Goal: Communication & Community: Answer question/provide support

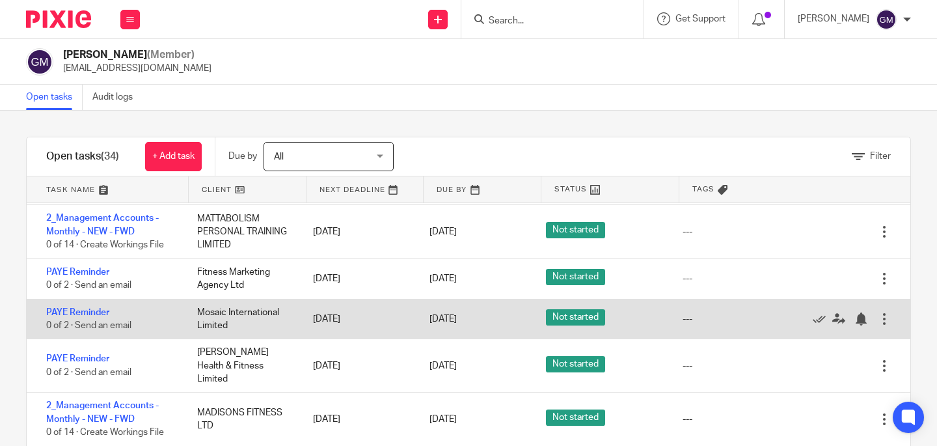
scroll to position [700, 0]
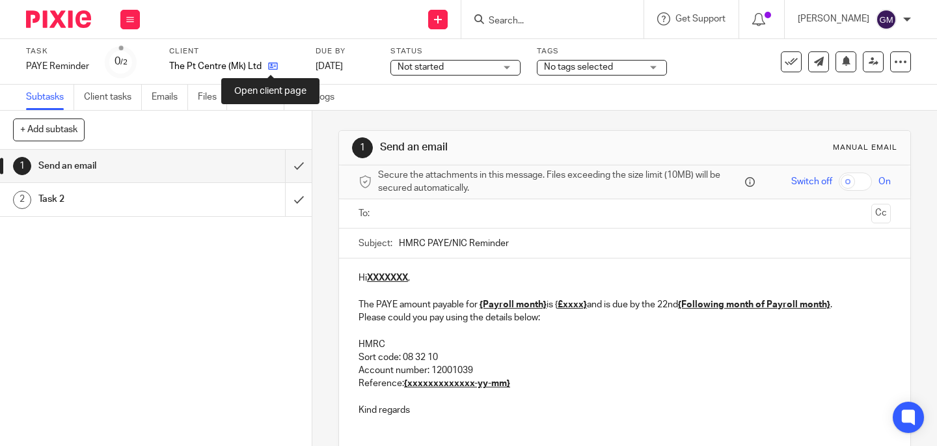
click at [269, 66] on icon at bounding box center [273, 66] width 10 height 10
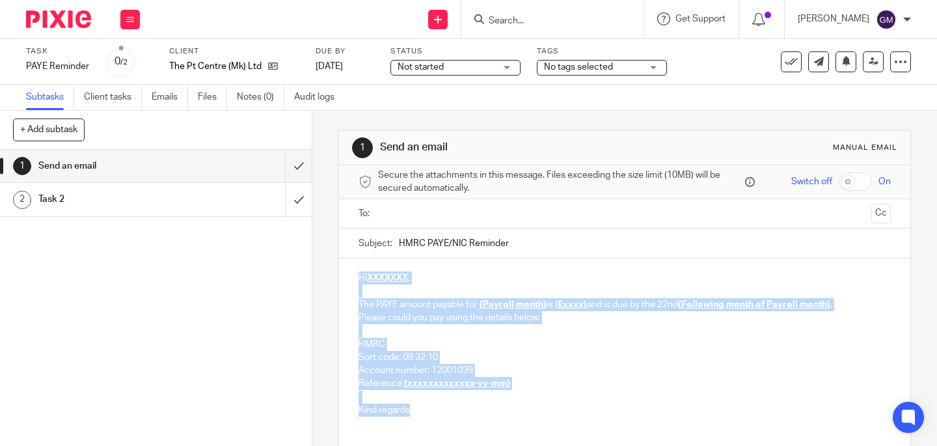
drag, startPoint x: 347, startPoint y: 277, endPoint x: 416, endPoint y: 411, distance: 150.8
click at [417, 411] on div "Hi XXXXXXX , The PAYE amount payable for {Payroll month} is { £xxxx} and is due…" at bounding box center [625, 342] width 572 height 168
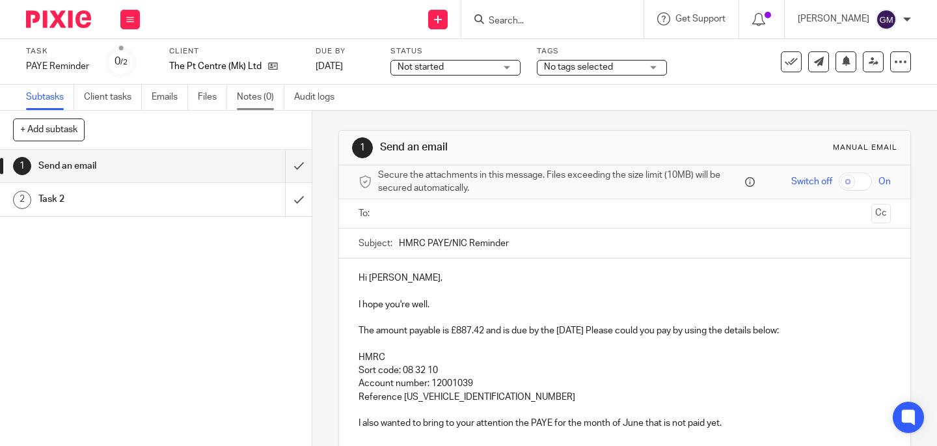
click at [253, 103] on link "Notes (0)" at bounding box center [261, 97] width 48 height 25
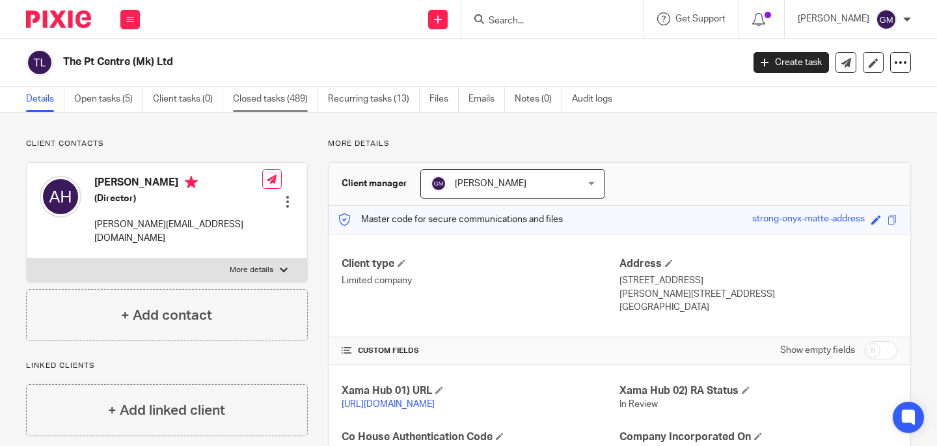
click at [279, 98] on link "Closed tasks (489)" at bounding box center [275, 99] width 85 height 25
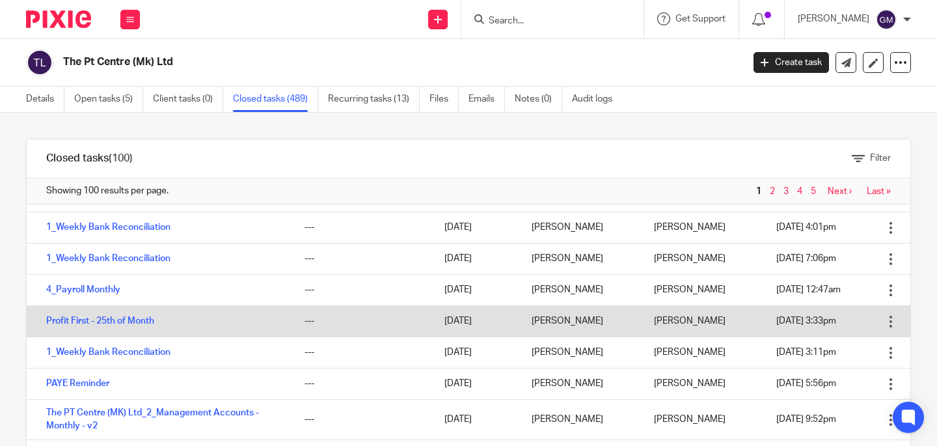
scroll to position [141, 0]
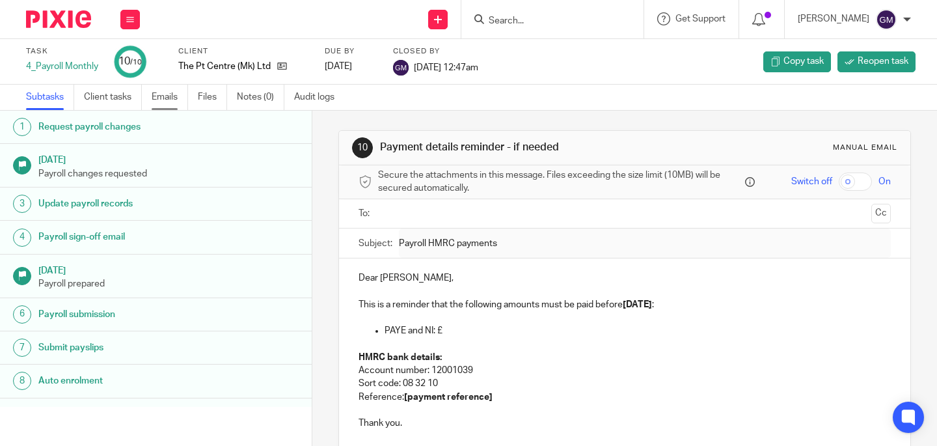
click at [162, 100] on link "Emails" at bounding box center [170, 97] width 36 height 25
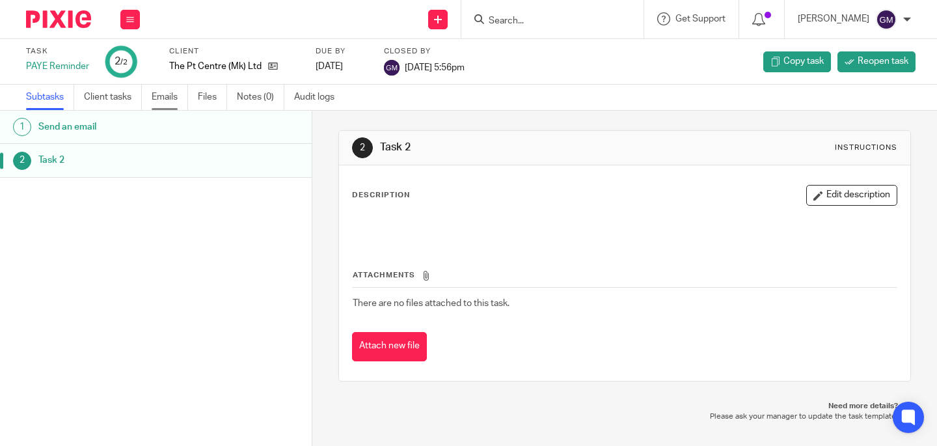
click at [158, 100] on link "Emails" at bounding box center [170, 97] width 36 height 25
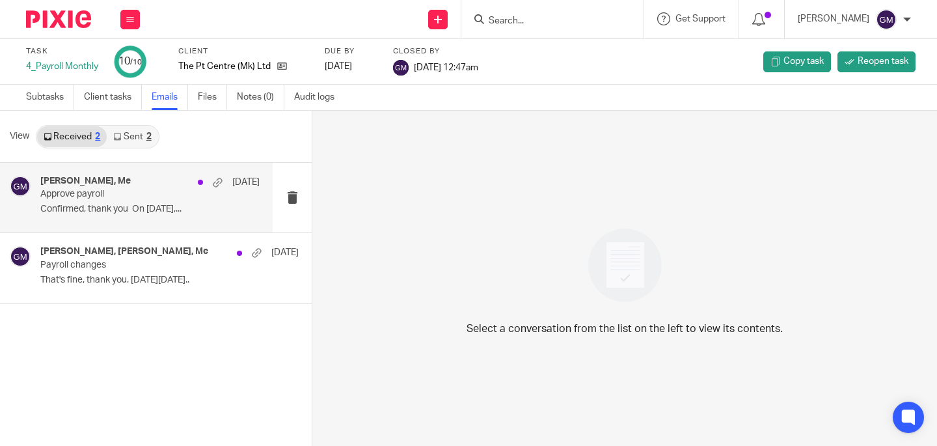
click at [139, 206] on p "Confirmed, thank you On 27 Aug 2025,..." at bounding box center [149, 209] width 219 height 11
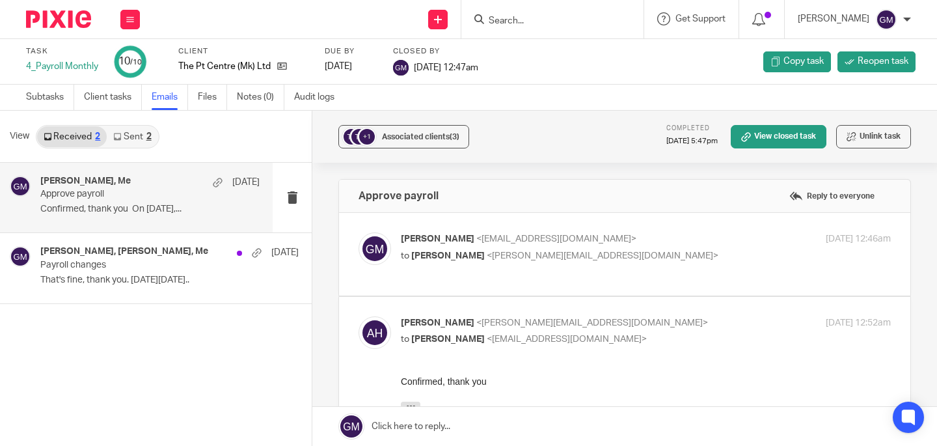
click at [481, 280] on label at bounding box center [625, 254] width 572 height 83
click at [359, 232] on input "checkbox" at bounding box center [358, 232] width 1 height 1
checkbox input "true"
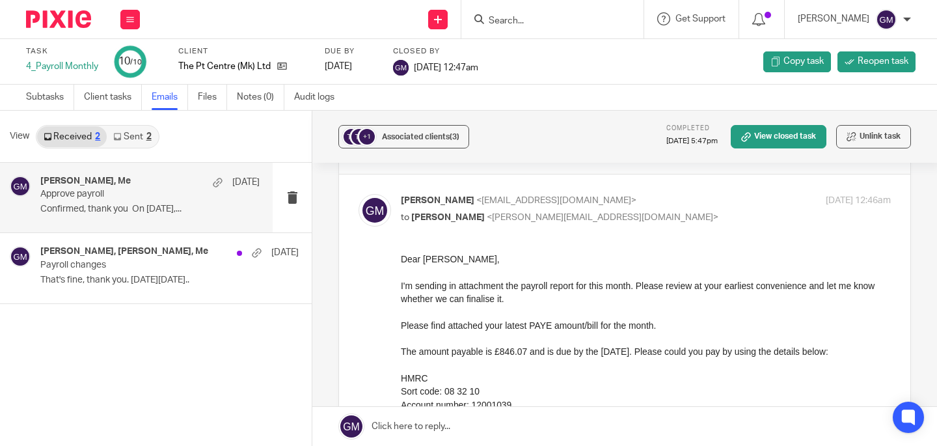
scroll to position [117, 0]
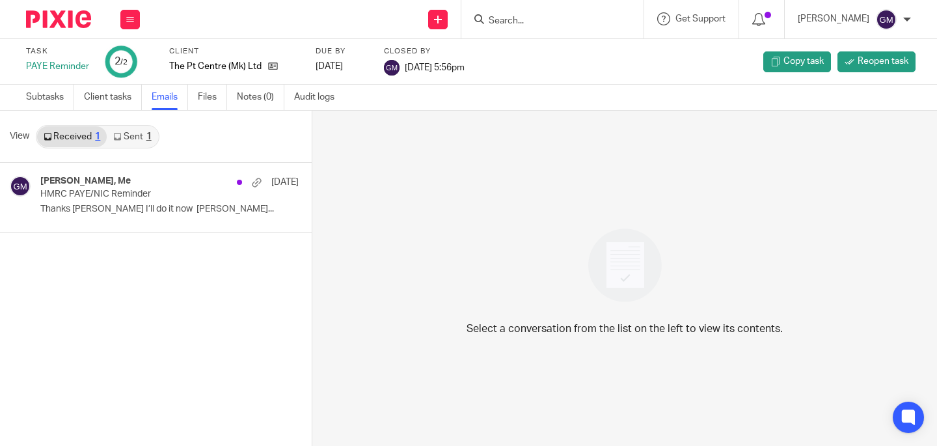
click at [128, 140] on link "Sent 1" at bounding box center [132, 136] width 51 height 21
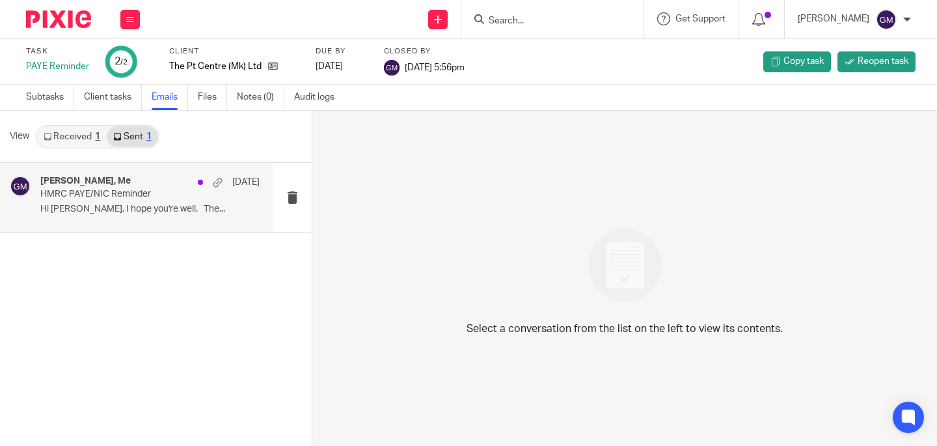
click at [128, 206] on p "Hi Adam, I hope you're well. The..." at bounding box center [149, 209] width 219 height 11
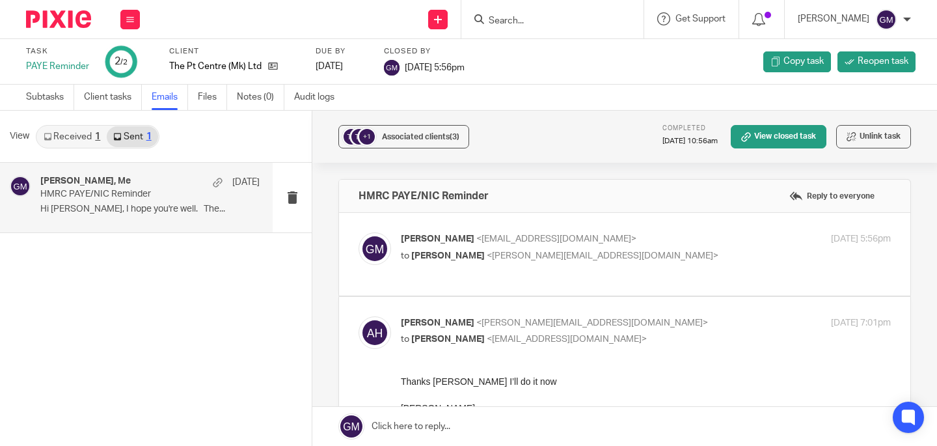
click at [443, 284] on label at bounding box center [625, 254] width 572 height 83
click at [359, 232] on input "checkbox" at bounding box center [358, 232] width 1 height 1
checkbox input "true"
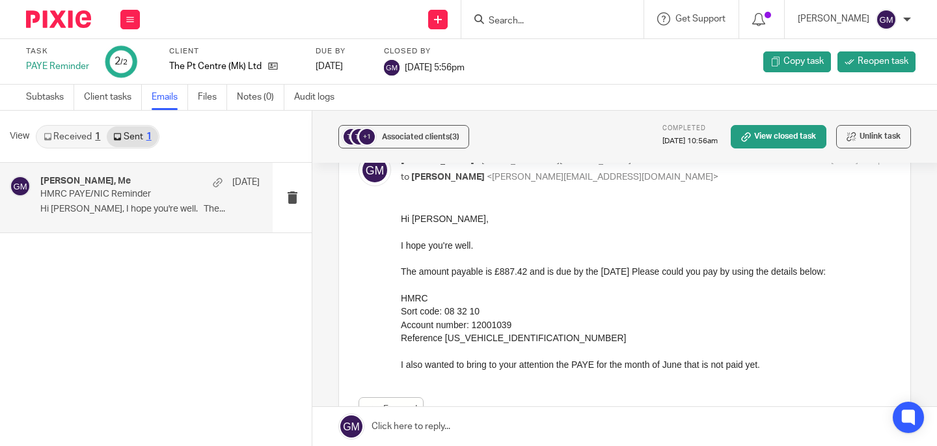
scroll to position [84, 0]
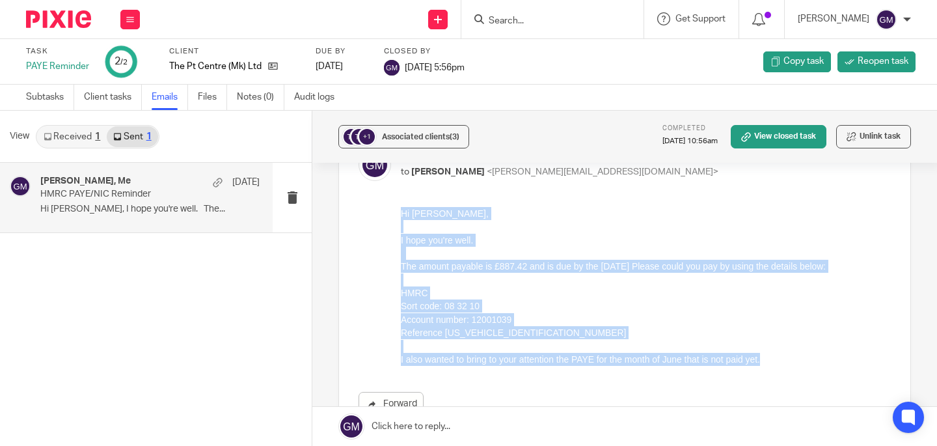
drag, startPoint x: 402, startPoint y: 212, endPoint x: 1210, endPoint y: 580, distance: 887.6
click at [817, 366] on html "Hi Adam, I hope you're well. The amount payable is £887.42 and is due by the 22…" at bounding box center [646, 286] width 490 height 159
copy div "Hi Adam, I hope you're well. The amount payable is £887.42 and is due by the 22…"
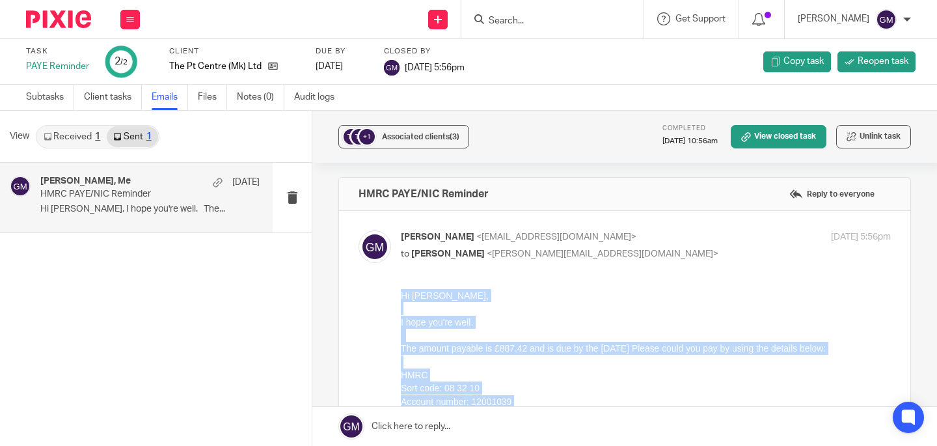
scroll to position [3, 0]
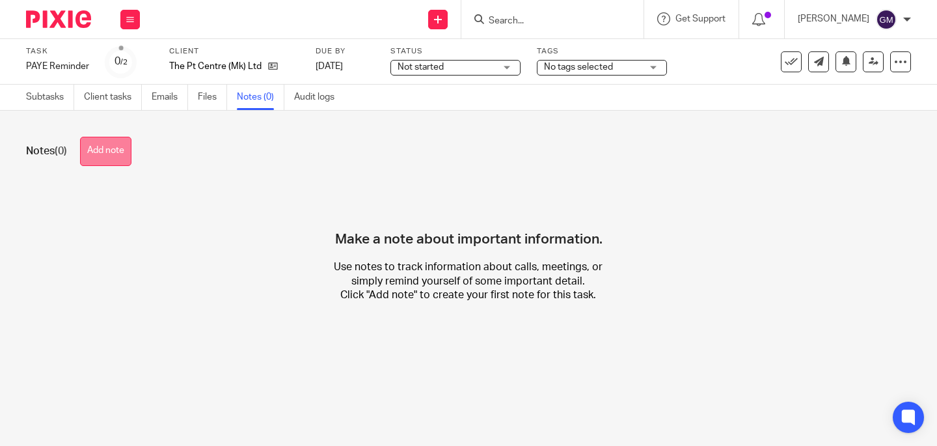
click at [129, 148] on button "Add note" at bounding box center [105, 151] width 51 height 29
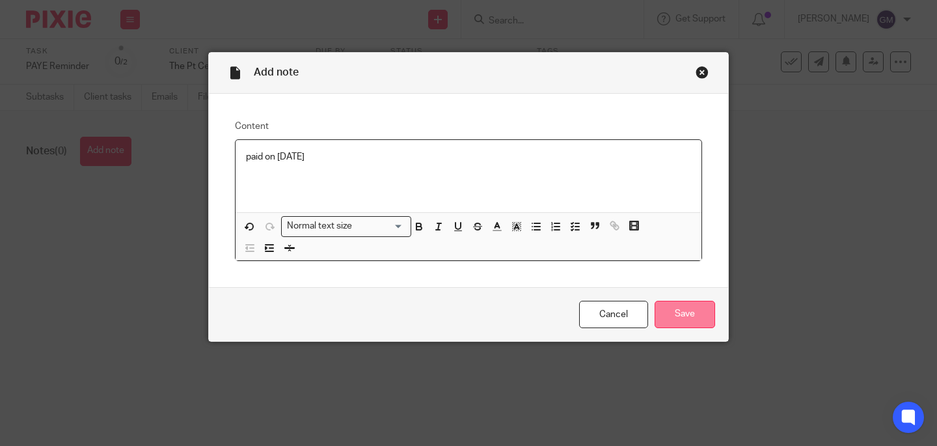
click at [705, 309] on input "Save" at bounding box center [685, 315] width 61 height 28
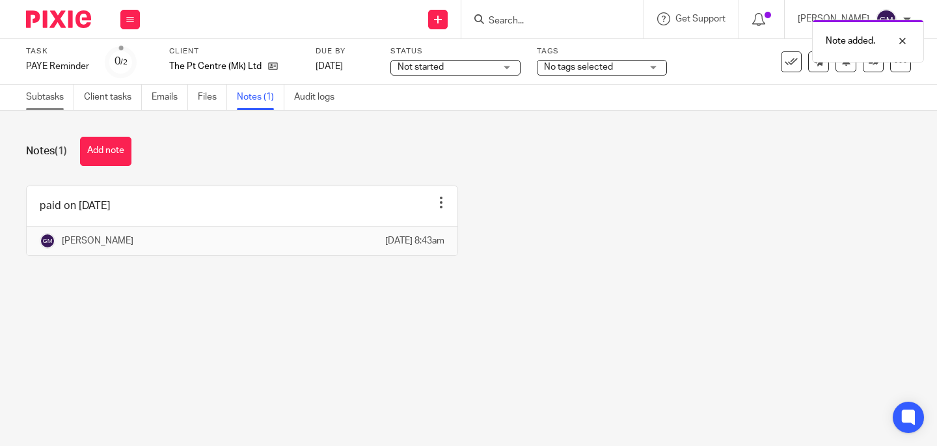
click at [36, 98] on link "Subtasks" at bounding box center [50, 97] width 48 height 25
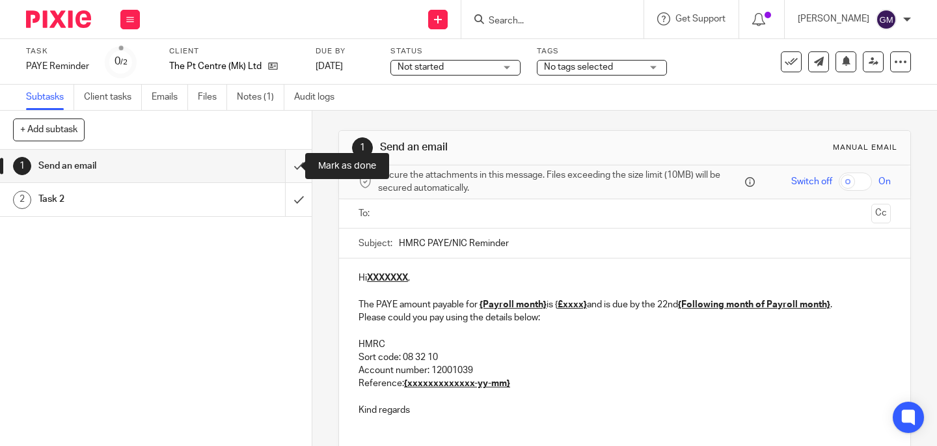
click at [293, 165] on input "submit" at bounding box center [156, 166] width 312 height 33
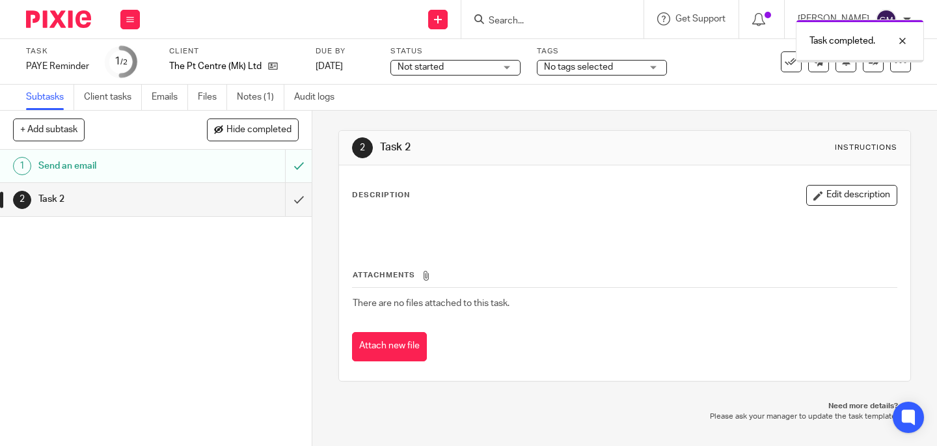
click at [281, 204] on input "submit" at bounding box center [156, 199] width 312 height 33
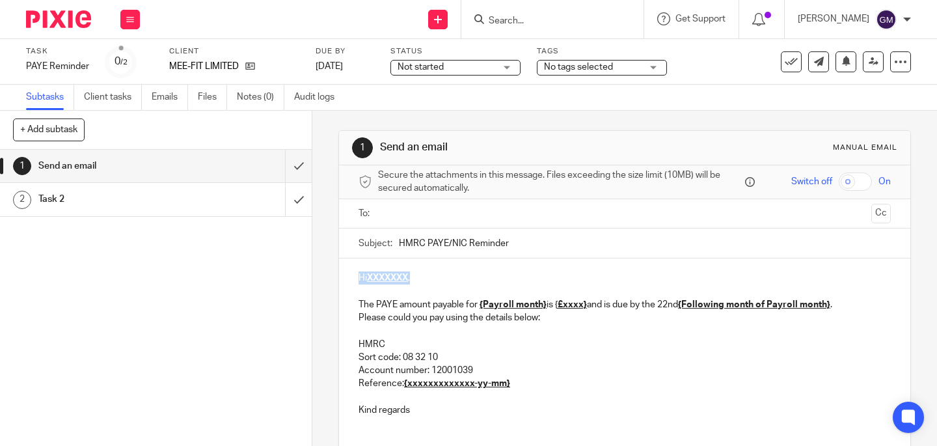
drag, startPoint x: 418, startPoint y: 281, endPoint x: 337, endPoint y: 279, distance: 80.7
click at [339, 281] on div "Hi XXXXXXX , The PAYE amount payable for {Payroll month} is { £xxxx} and is due…" at bounding box center [625, 342] width 572 height 168
drag, startPoint x: 394, startPoint y: 243, endPoint x: 531, endPoint y: 251, distance: 136.9
click at [531, 251] on input "HMRC PAYE/NIC Reminder" at bounding box center [645, 242] width 492 height 29
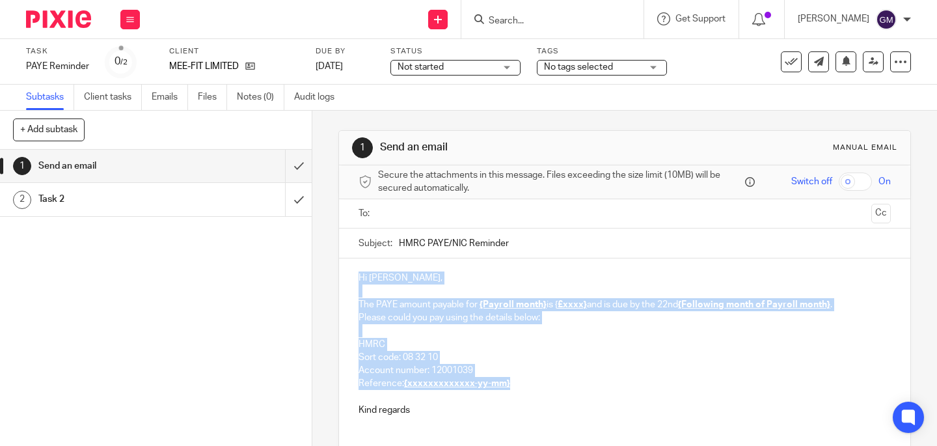
drag, startPoint x: 353, startPoint y: 277, endPoint x: 534, endPoint y: 389, distance: 212.5
click at [534, 389] on div "Hi [PERSON_NAME], The PAYE amount payable for {Payroll month} is { £xxxx} and i…" at bounding box center [625, 342] width 572 height 168
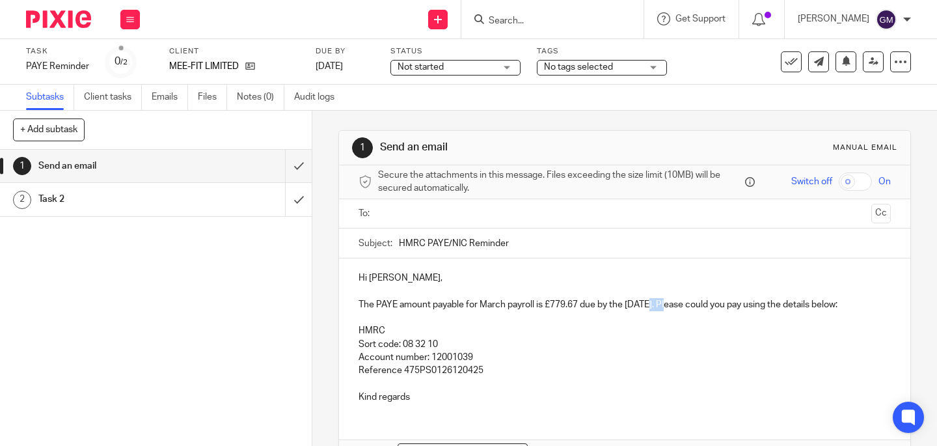
drag, startPoint x: 646, startPoint y: 307, endPoint x: 665, endPoint y: 307, distance: 18.9
click at [665, 307] on p "The PAYE amount payable for March payroll is £779.67 due by the [DATE]. Please …" at bounding box center [625, 304] width 532 height 13
click at [482, 377] on p "Reference 475PS0126120425" at bounding box center [625, 370] width 532 height 13
drag, startPoint x: 478, startPoint y: 304, endPoint x: 497, endPoint y: 307, distance: 18.5
click at [501, 307] on p "The PAYE amount payable for March payroll is £779.67 due by the [DATE]. Please …" at bounding box center [625, 304] width 532 height 13
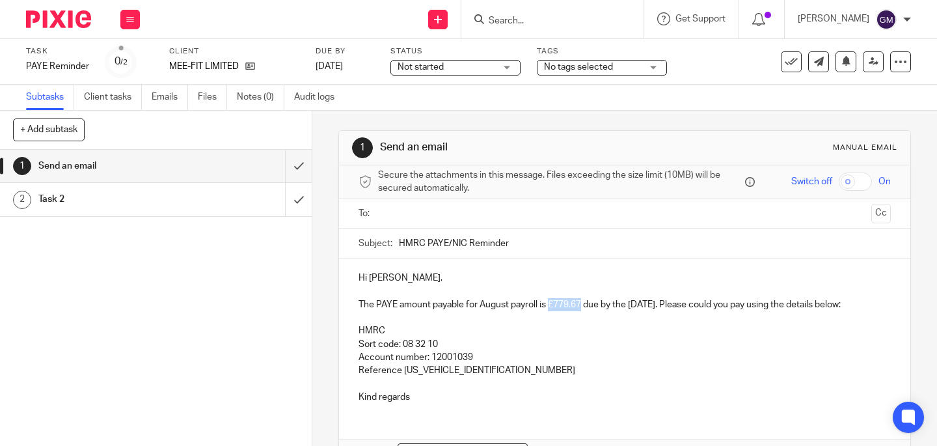
drag, startPoint x: 546, startPoint y: 304, endPoint x: 578, endPoint y: 301, distance: 32.0
click at [578, 301] on p "The PAYE amount payable for August payroll is £779.67 due by the [DATE]. Please…" at bounding box center [625, 304] width 532 height 13
click at [486, 212] on input "text" at bounding box center [625, 213] width 484 height 15
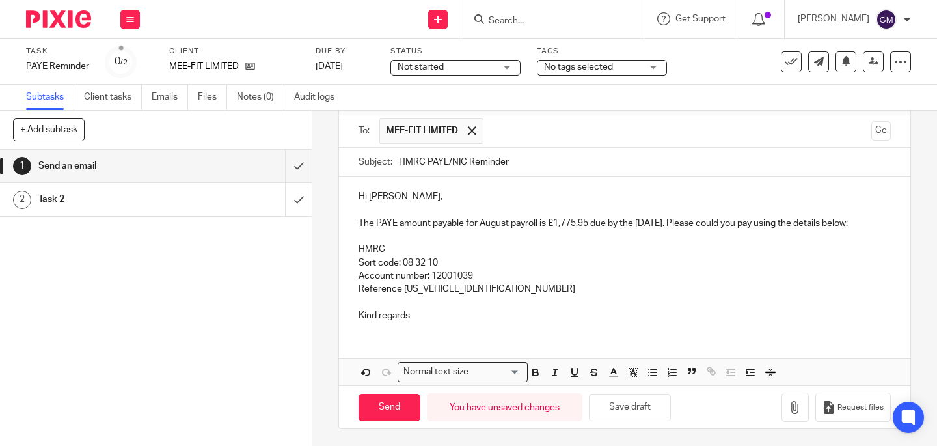
scroll to position [99, 0]
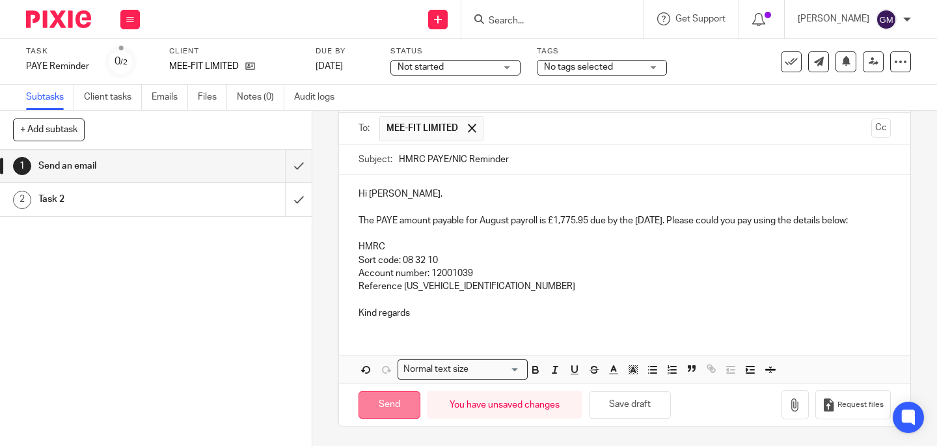
click at [386, 400] on input "Send" at bounding box center [390, 405] width 62 height 28
type input "Sent"
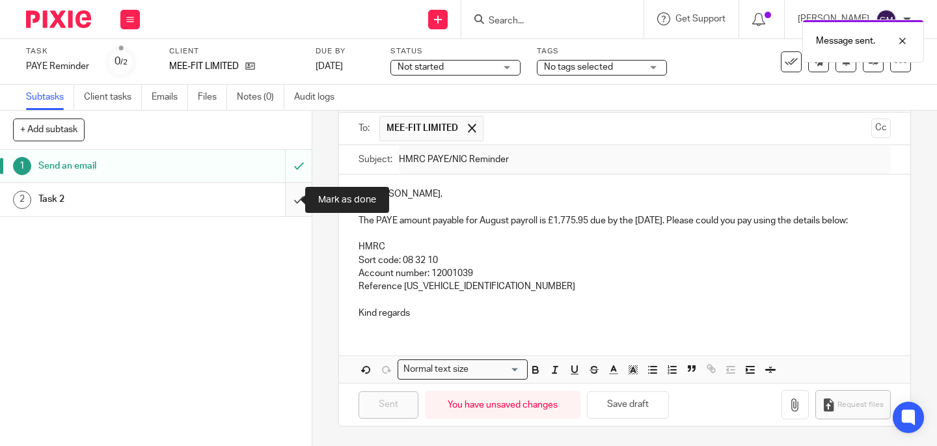
click at [284, 206] on input "submit" at bounding box center [156, 199] width 312 height 33
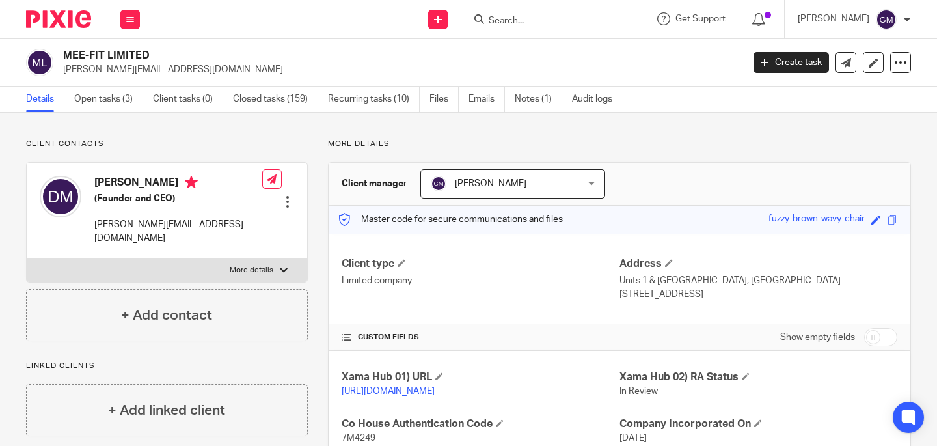
click at [521, 27] on div at bounding box center [553, 19] width 182 height 38
click at [523, 18] on input "Search" at bounding box center [546, 22] width 117 height 12
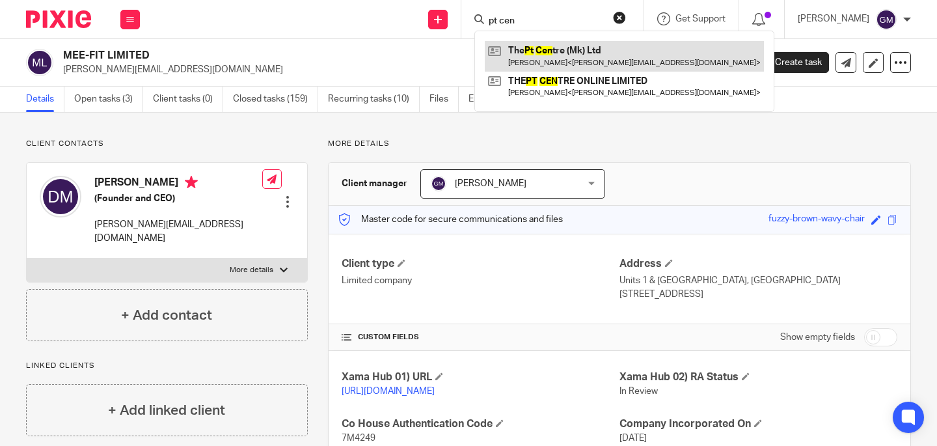
type input "pt cen"
click at [532, 55] on link at bounding box center [624, 56] width 279 height 30
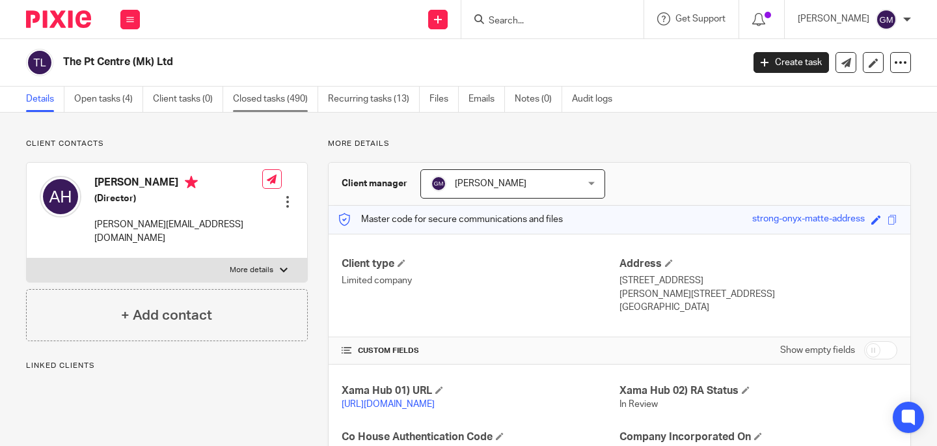
click at [253, 97] on link "Closed tasks (490)" at bounding box center [275, 99] width 85 height 25
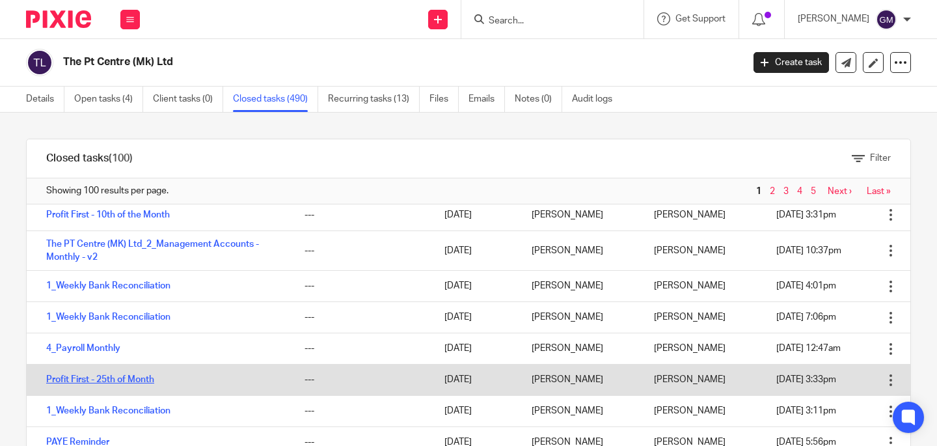
scroll to position [158, 0]
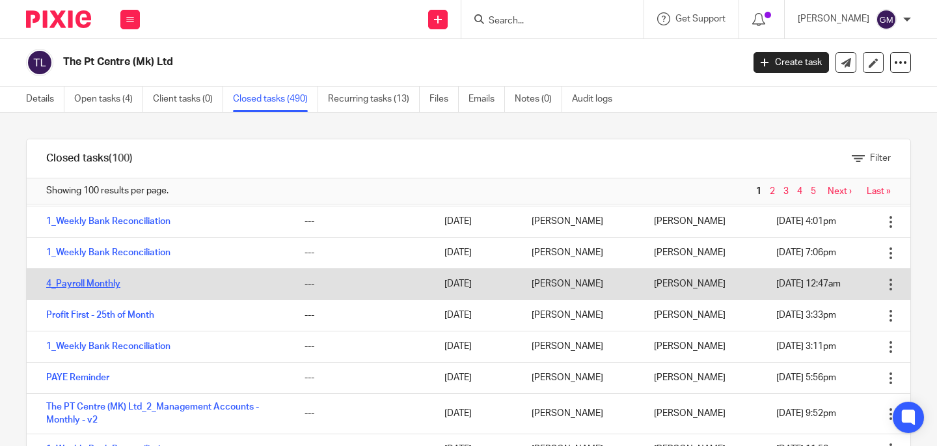
click at [94, 285] on link "4_Payroll Monthly" at bounding box center [83, 283] width 74 height 9
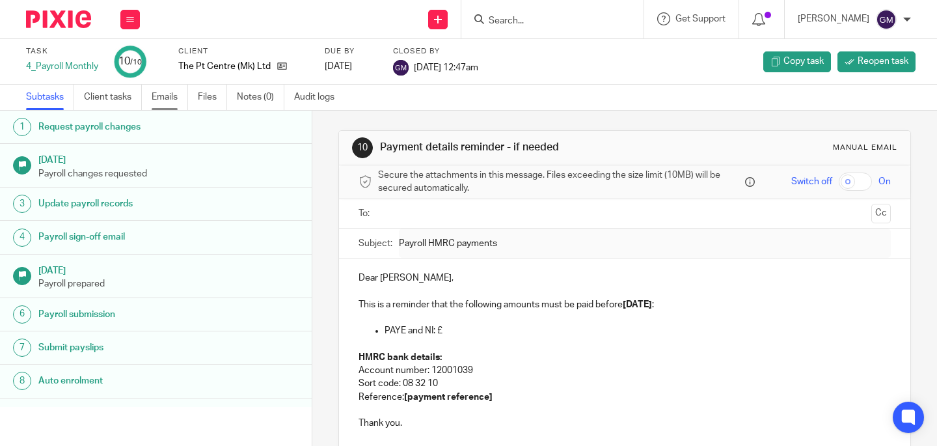
click at [178, 94] on link "Emails" at bounding box center [170, 97] width 36 height 25
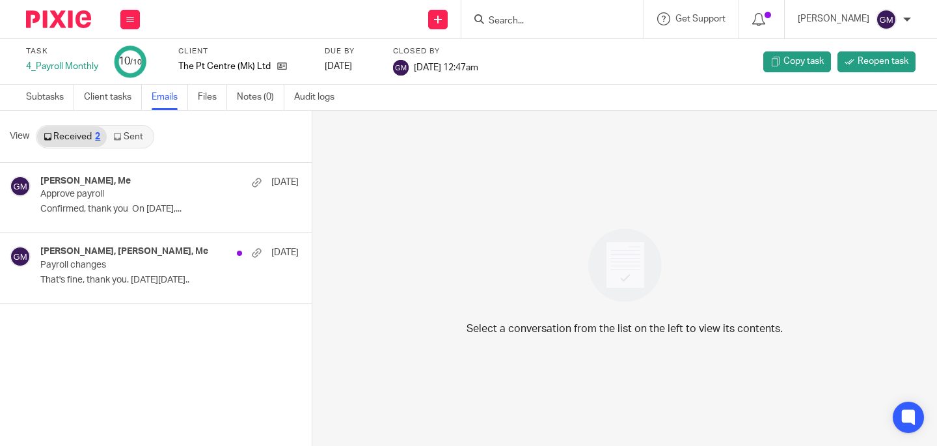
click at [145, 144] on link "Sent" at bounding box center [130, 136] width 46 height 21
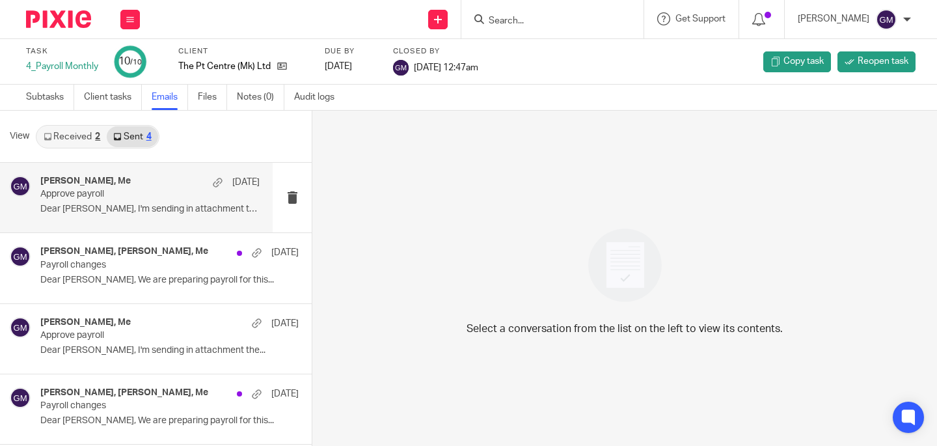
click at [167, 197] on p "Approve payroll" at bounding box center [128, 194] width 176 height 11
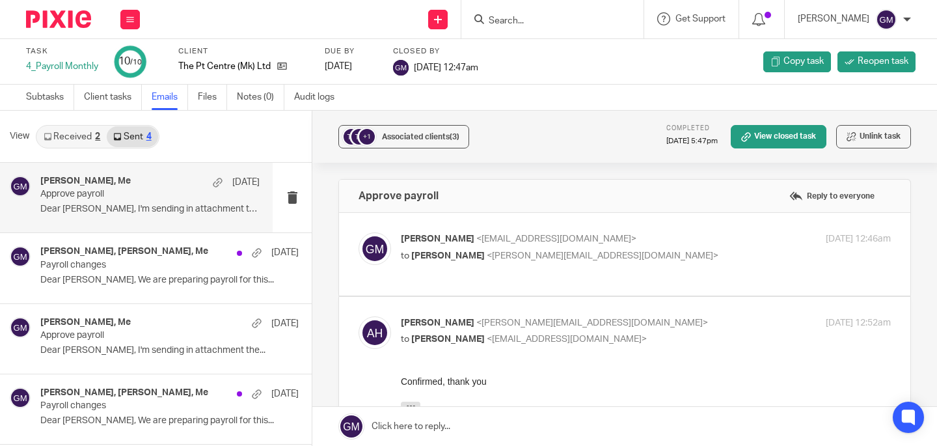
click at [558, 277] on label at bounding box center [625, 254] width 572 height 83
click at [359, 232] on input "checkbox" at bounding box center [358, 232] width 1 height 1
checkbox input "true"
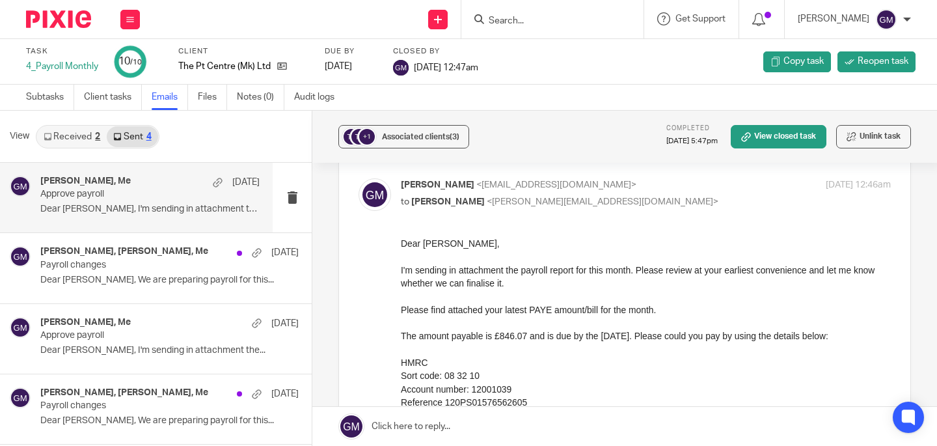
scroll to position [120, 0]
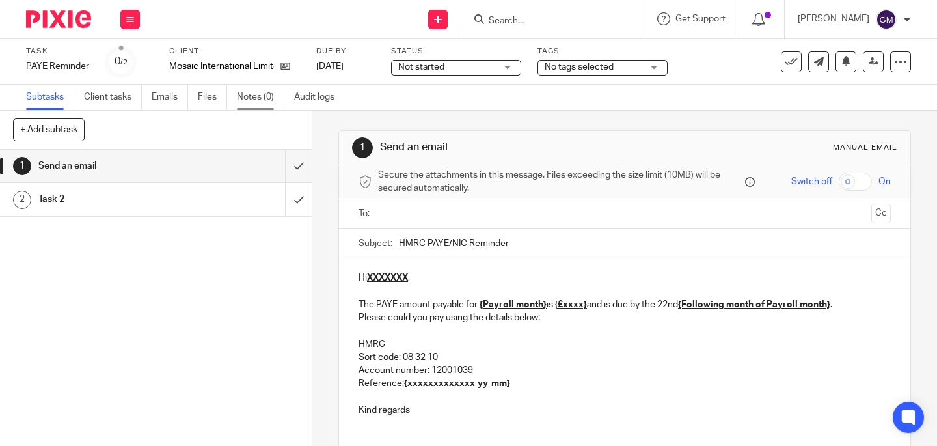
click at [263, 102] on link "Notes (0)" at bounding box center [261, 97] width 48 height 25
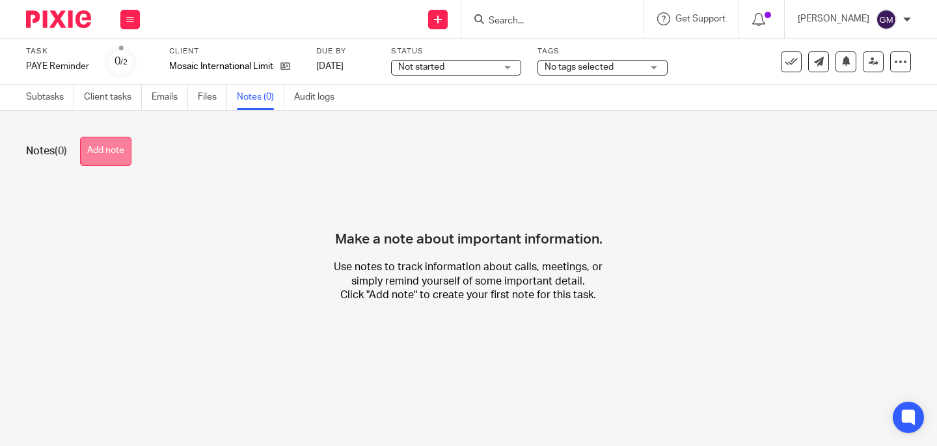
click at [126, 156] on button "Add note" at bounding box center [105, 151] width 51 height 29
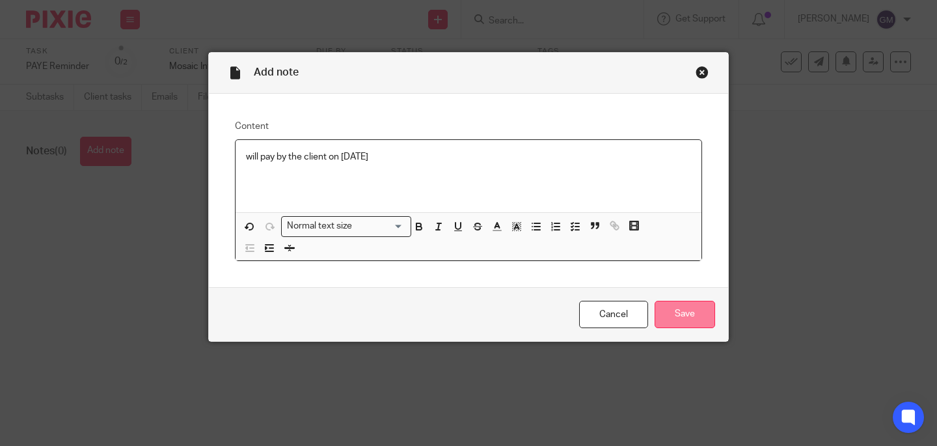
click at [675, 315] on input "Save" at bounding box center [685, 315] width 61 height 28
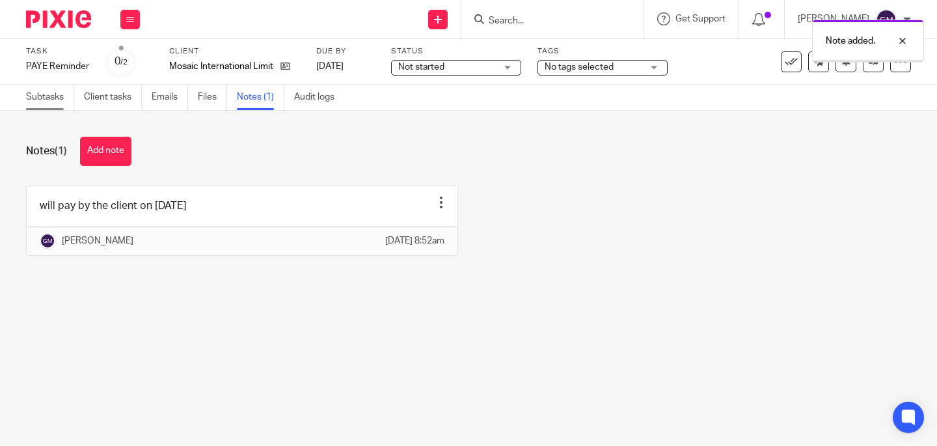
click at [54, 100] on link "Subtasks" at bounding box center [50, 97] width 48 height 25
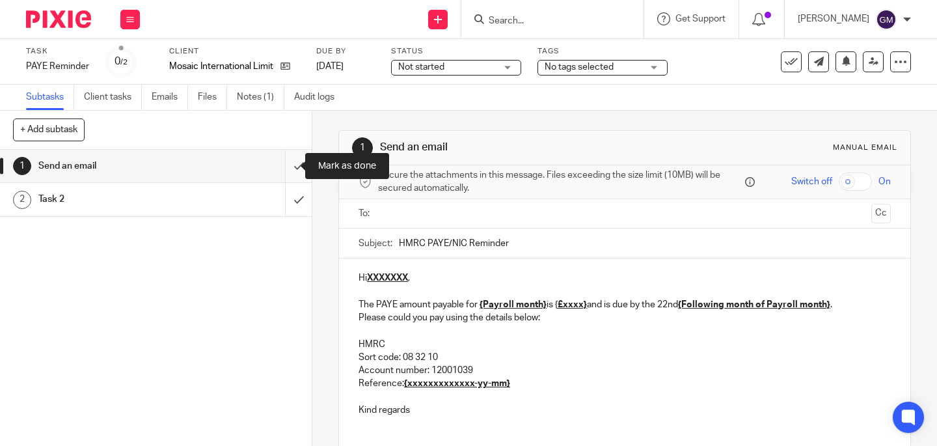
click at [284, 165] on input "submit" at bounding box center [156, 166] width 312 height 33
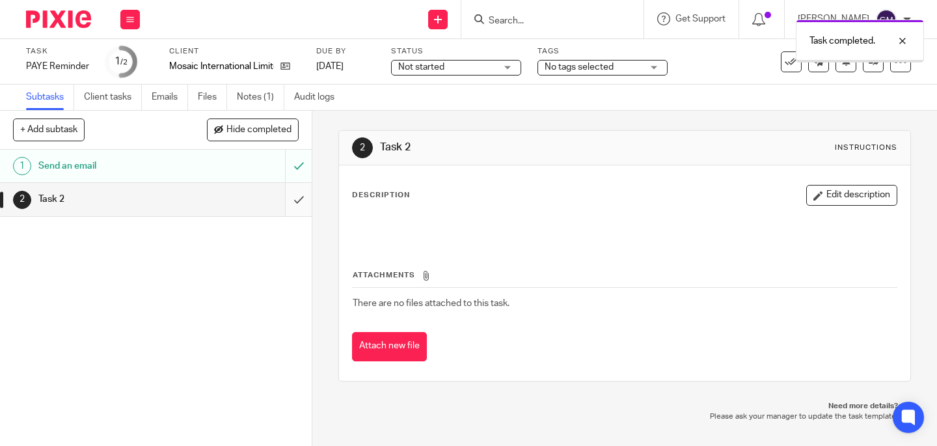
click at [290, 206] on input "submit" at bounding box center [156, 199] width 312 height 33
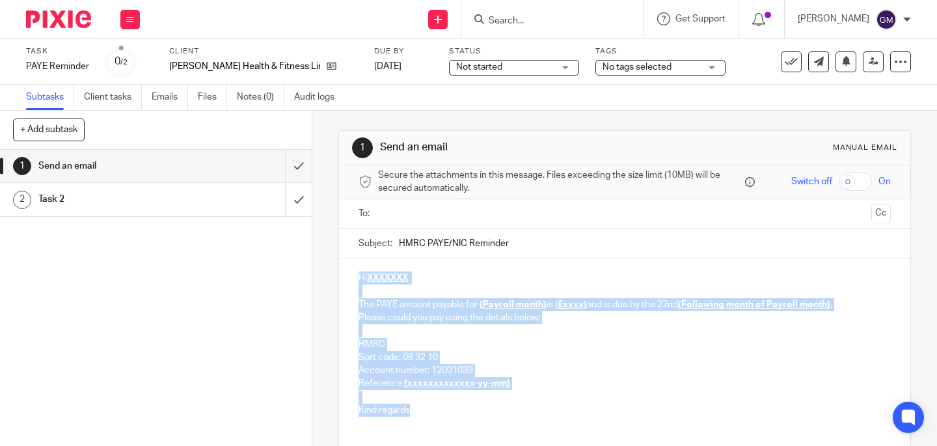
drag, startPoint x: 363, startPoint y: 282, endPoint x: 441, endPoint y: 406, distance: 147.2
click at [441, 406] on div "Hi XXXXXXX , The PAYE amount payable for {Payroll month} is { £xxxx} and is due…" at bounding box center [625, 342] width 572 height 168
paste div
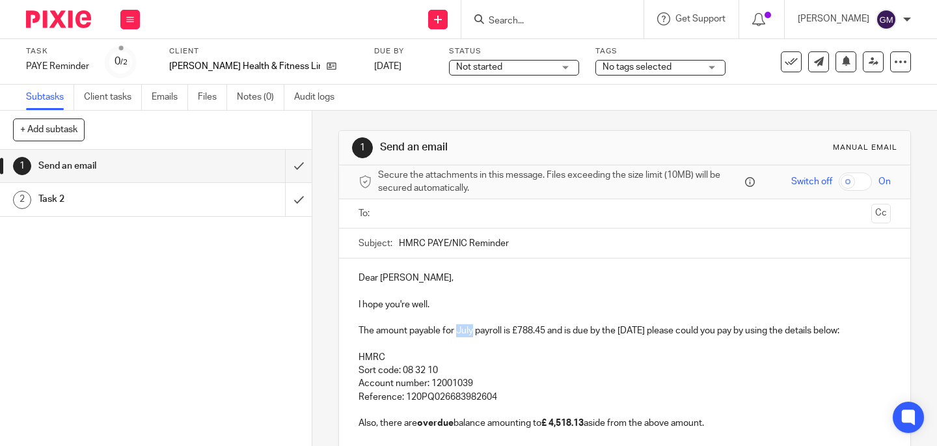
drag, startPoint x: 456, startPoint y: 331, endPoint x: 471, endPoint y: 332, distance: 15.0
click at [471, 332] on p "The amount payable for July payroll is £788.45 and is due by the 22nd August pl…" at bounding box center [625, 330] width 532 height 13
click at [551, 332] on p "The amount payable for August payroll is £788.45 and is due by the 22nd August …" at bounding box center [625, 330] width 532 height 13
drag, startPoint x: 654, startPoint y: 332, endPoint x: 682, endPoint y: 332, distance: 28.6
click at [682, 332] on p "The amount payable for August payroll is £788.85 and is due by the 22nd August …" at bounding box center [625, 330] width 532 height 13
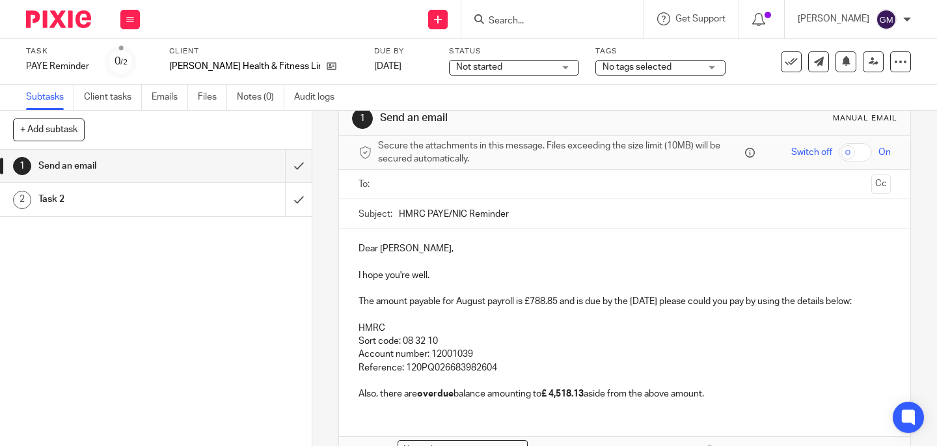
scroll to position [43, 0]
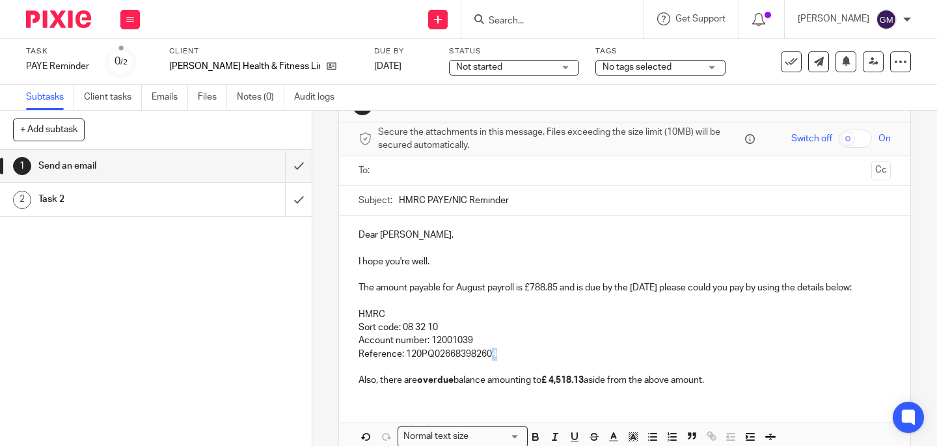
click at [491, 361] on p "Reference: 120PQ026683982604" at bounding box center [625, 354] width 532 height 13
click at [584, 385] on strong "£ 4,518.13" at bounding box center [563, 380] width 42 height 9
drag, startPoint x: 587, startPoint y: 395, endPoint x: 579, endPoint y: 395, distance: 8.5
click at [579, 385] on strong "£ 4,518.13" at bounding box center [563, 380] width 42 height 9
click at [450, 176] on input "text" at bounding box center [625, 170] width 484 height 15
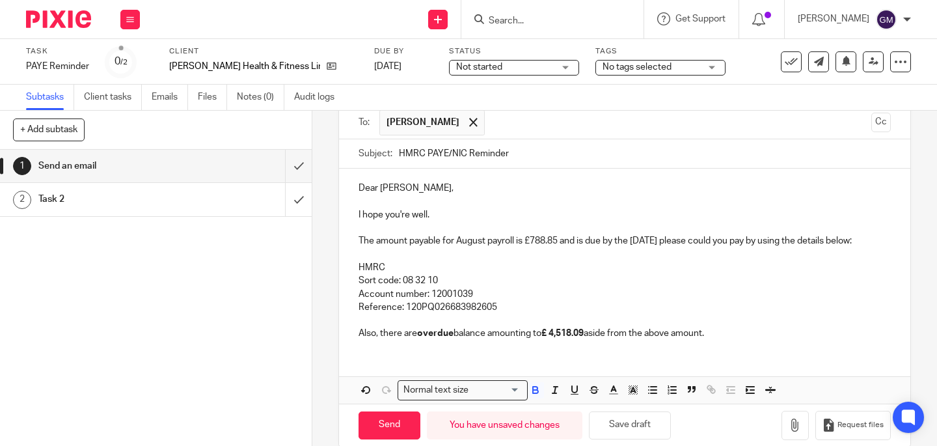
scroll to position [126, 0]
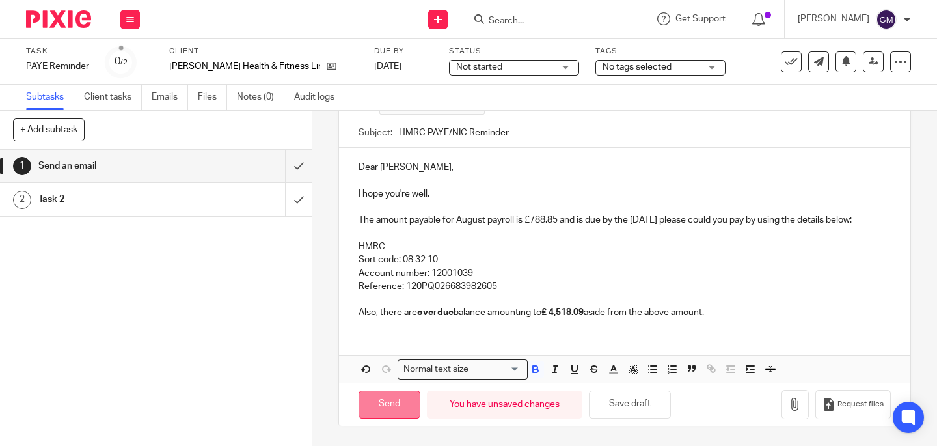
click at [388, 412] on input "Send" at bounding box center [390, 405] width 62 height 28
type input "Sent"
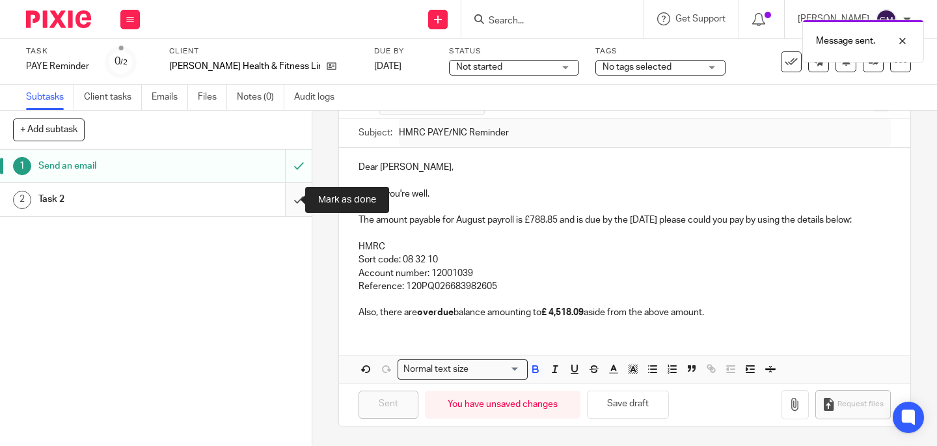
click at [283, 211] on input "submit" at bounding box center [156, 199] width 312 height 33
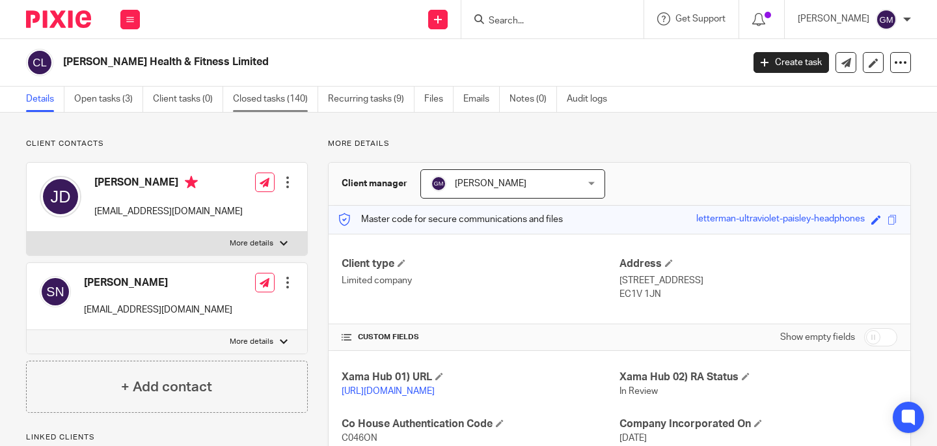
click at [264, 100] on link "Closed tasks (140)" at bounding box center [275, 99] width 85 height 25
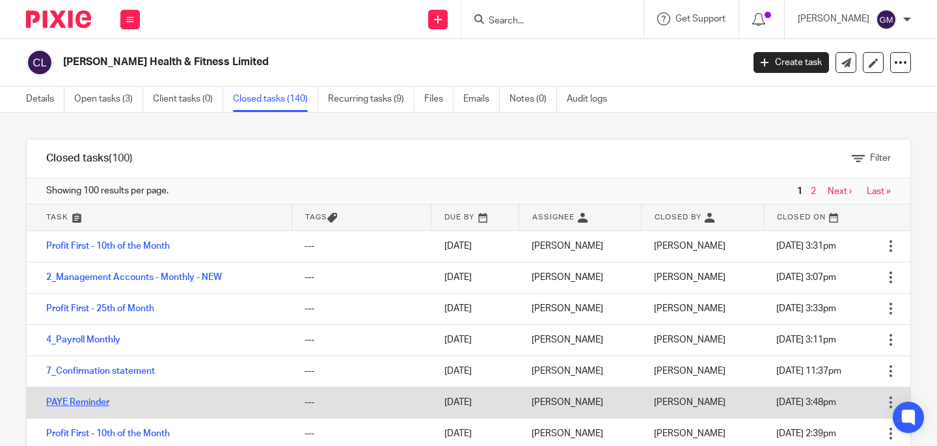
click at [92, 404] on link "PAYE Reminder" at bounding box center [77, 402] width 63 height 9
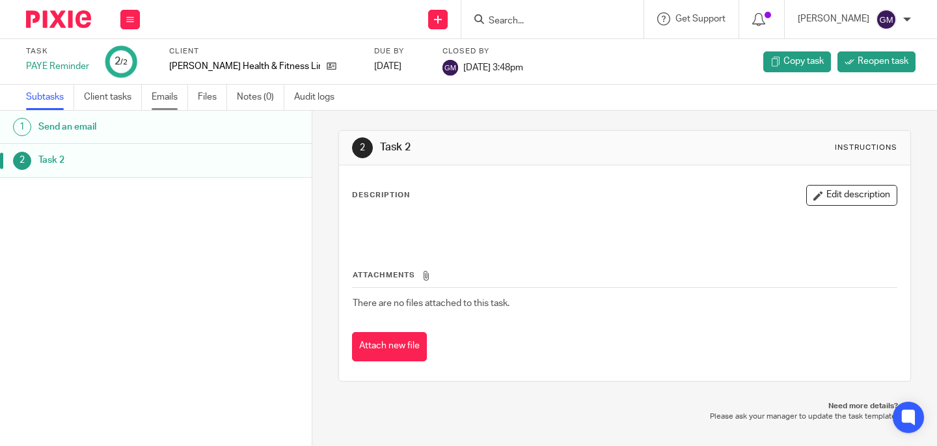
click at [177, 101] on link "Emails" at bounding box center [170, 97] width 36 height 25
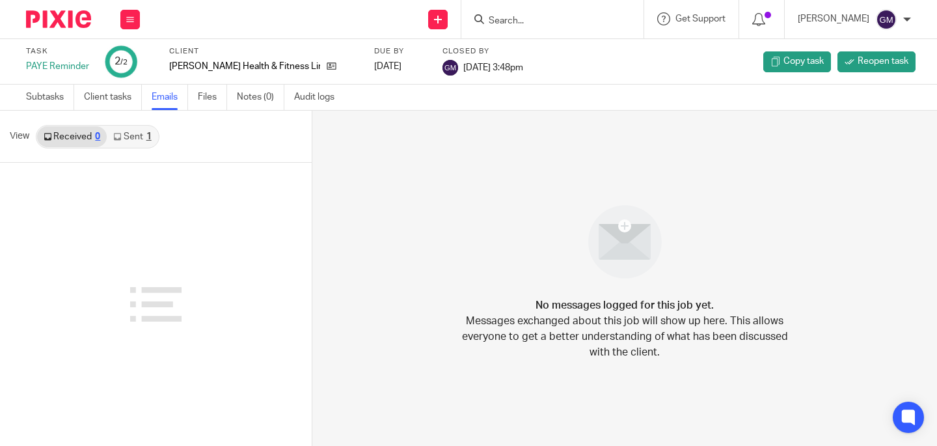
click at [134, 139] on link "Sent 1" at bounding box center [132, 136] width 51 height 21
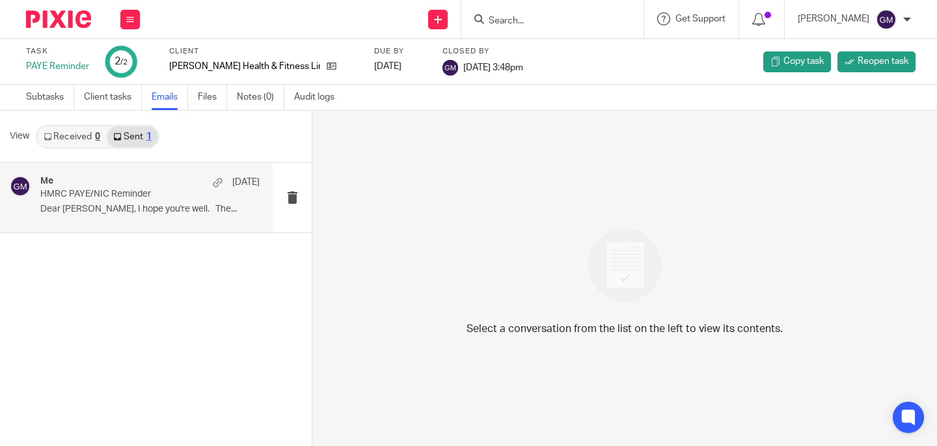
drag, startPoint x: 134, startPoint y: 153, endPoint x: 146, endPoint y: 217, distance: 65.0
click at [146, 217] on div "Me [DATE] HMRC PAYE/NIC Reminder Dear [PERSON_NAME], I hope you're well. The..." at bounding box center [149, 198] width 219 height 44
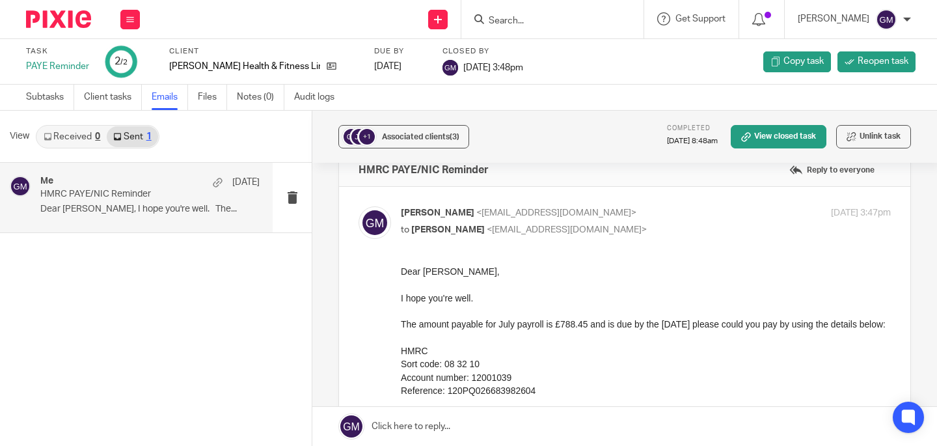
scroll to position [87, 0]
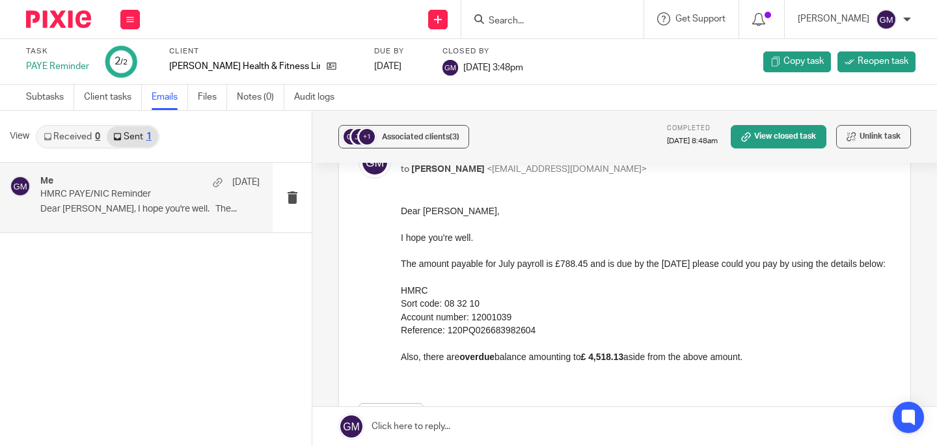
drag, startPoint x: 796, startPoint y: 413, endPoint x: 762, endPoint y: 362, distance: 61.6
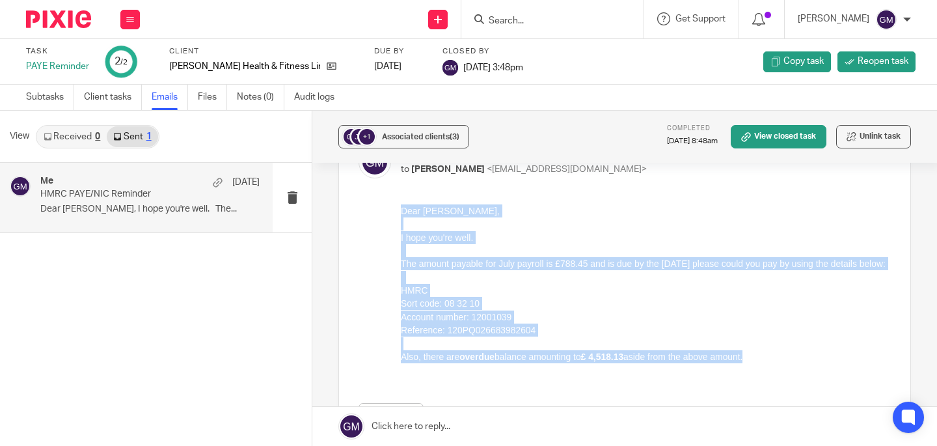
drag, startPoint x: 772, startPoint y: 375, endPoint x: 790, endPoint y: 432, distance: 60.1
click at [401, 212] on html "Dear Julia, I hope you're well. The amount payable for July payroll is £788.45 …" at bounding box center [646, 290] width 490 height 172
copy div "Dear Julia, I hope you're well. The amount payable for July payroll is £788.45 …"
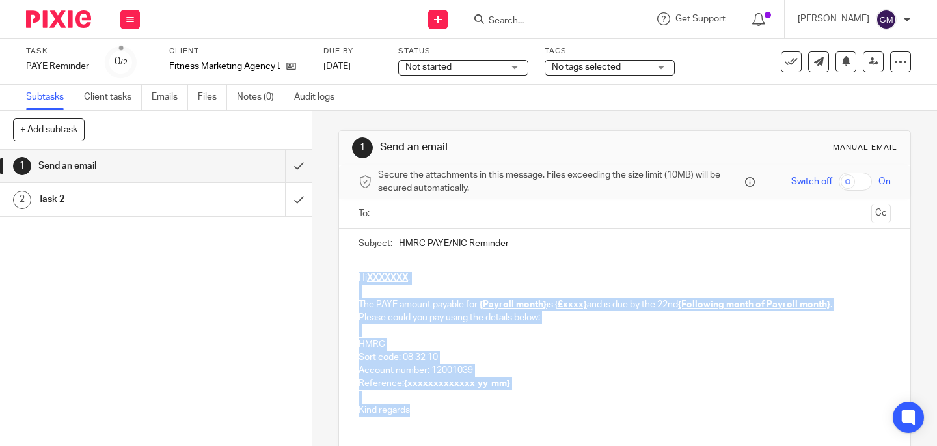
drag, startPoint x: 353, startPoint y: 277, endPoint x: 409, endPoint y: 411, distance: 145.3
click at [409, 411] on div "Hi XXXXXXX , The PAYE amount payable for {Payroll month} is { £xxxx} and is due…" at bounding box center [625, 342] width 572 height 168
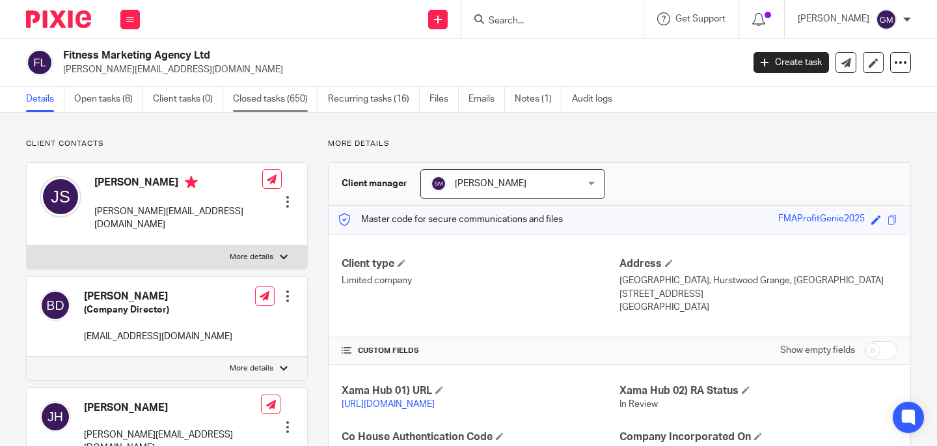
click at [279, 100] on link "Closed tasks (650)" at bounding box center [275, 99] width 85 height 25
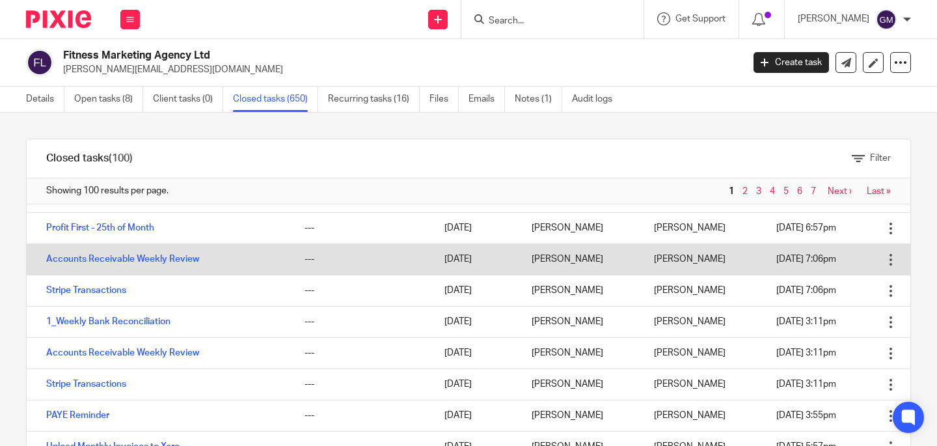
scroll to position [482, 0]
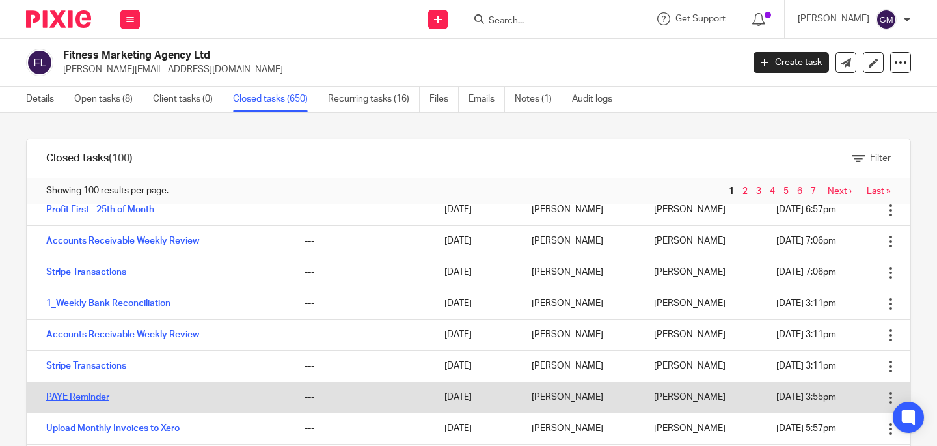
click at [78, 398] on link "PAYE Reminder" at bounding box center [77, 397] width 63 height 9
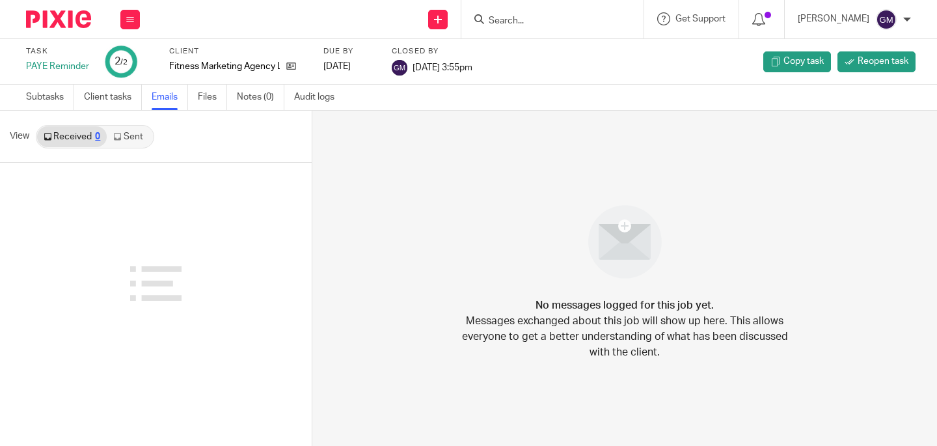
click at [131, 145] on link "Sent" at bounding box center [130, 136] width 46 height 21
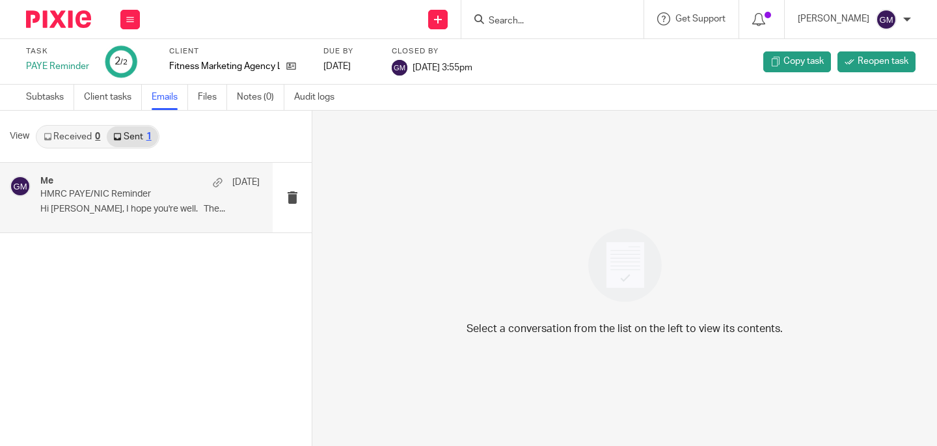
click at [156, 212] on p "Hi [PERSON_NAME], I hope you're well. The..." at bounding box center [149, 209] width 219 height 11
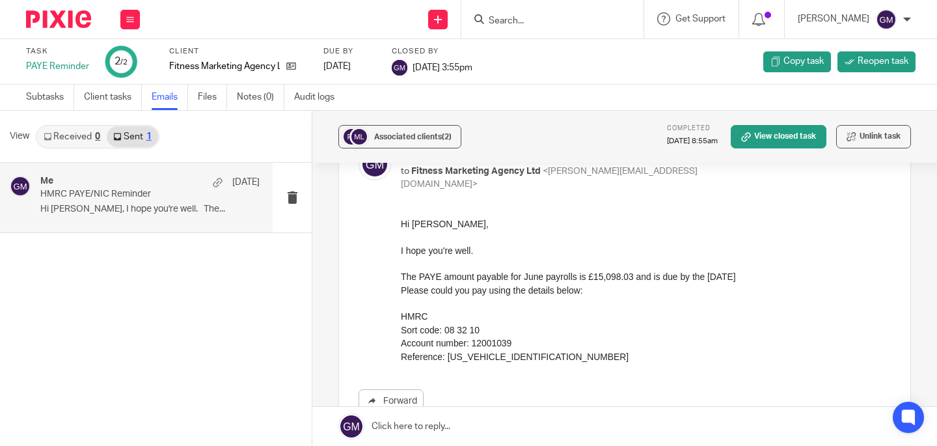
scroll to position [49, 0]
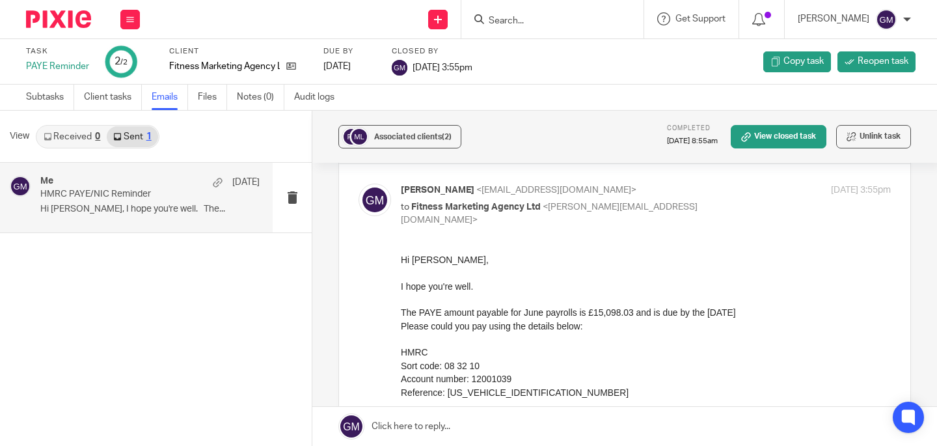
drag, startPoint x: 793, startPoint y: 499, endPoint x: 532, endPoint y: 372, distance: 290.5
drag, startPoint x: 553, startPoint y: 390, endPoint x: 397, endPoint y: 296, distance: 181.6
click at [397, 296] on div "Forward" at bounding box center [625, 350] width 532 height 195
click at [555, 382] on p "Account number: 12001039" at bounding box center [646, 378] width 490 height 13
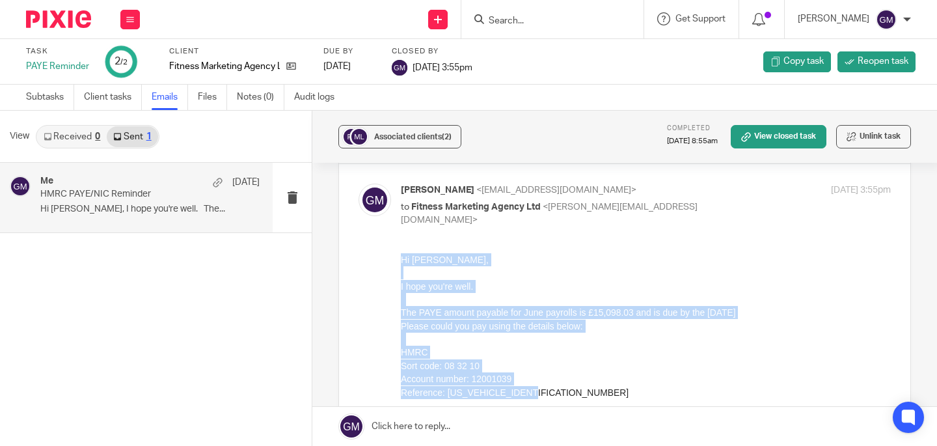
drag, startPoint x: 543, startPoint y: 391, endPoint x: 430, endPoint y: 315, distance: 136.5
click at [401, 258] on html "Hi Janine, I hope you're well. The PAYE amount payable for June payrolls is £15…" at bounding box center [646, 326] width 490 height 146
copy div "Hi Janine, I hope you're well. The PAYE amount payable for June payrolls is £15…"
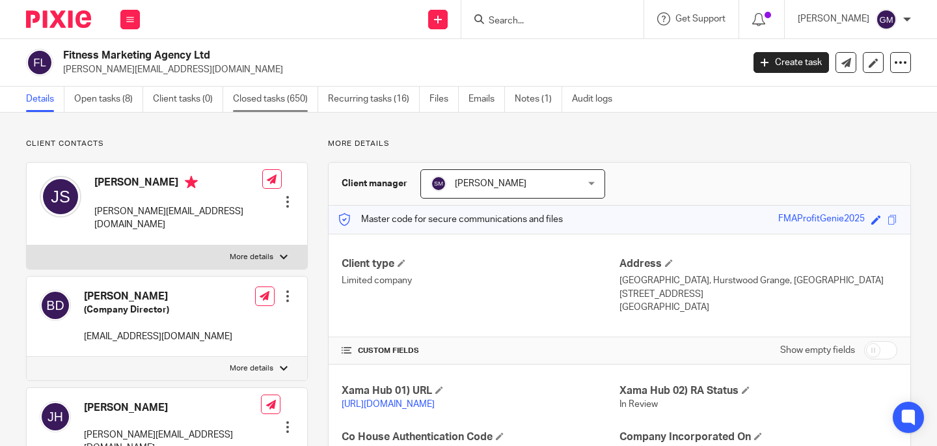
click at [305, 111] on link "Closed tasks (650)" at bounding box center [275, 99] width 85 height 25
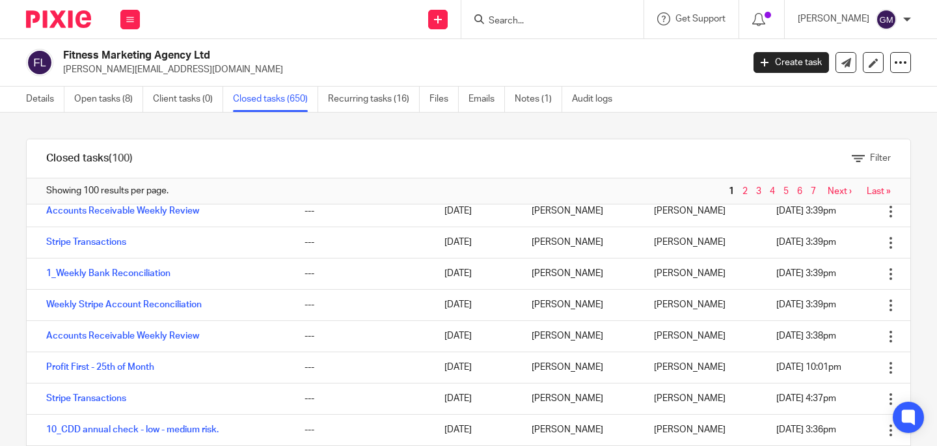
scroll to position [2037, 0]
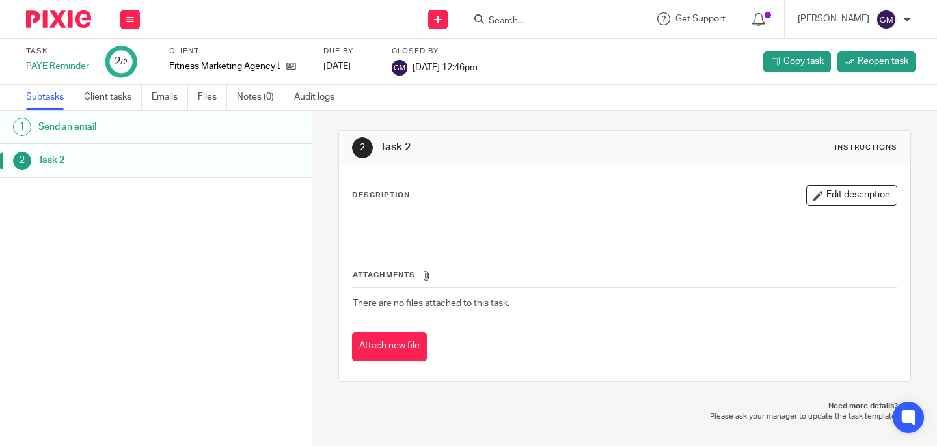
click at [151, 92] on ul "Subtasks Client tasks Emails Files Notes (0) Audit logs" at bounding box center [190, 97] width 328 height 25
click at [163, 98] on link "Emails" at bounding box center [170, 97] width 36 height 25
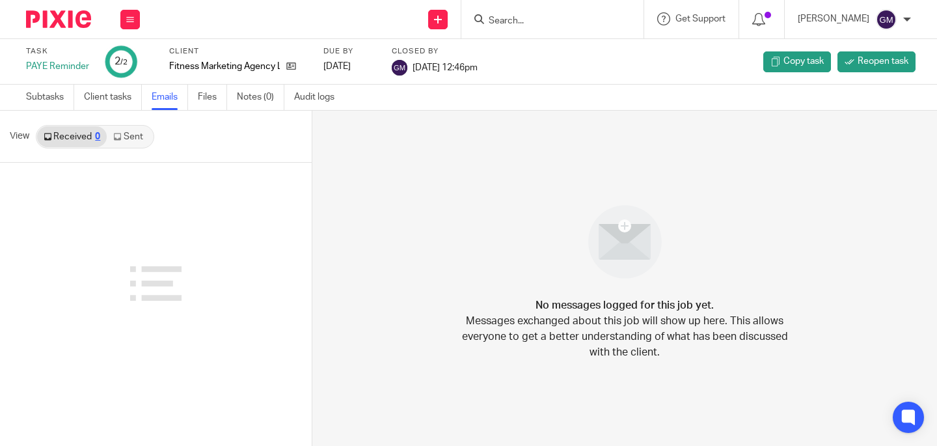
drag, startPoint x: 0, startPoint y: 0, endPoint x: 119, endPoint y: 144, distance: 186.8
click at [119, 144] on link "Sent" at bounding box center [130, 136] width 46 height 21
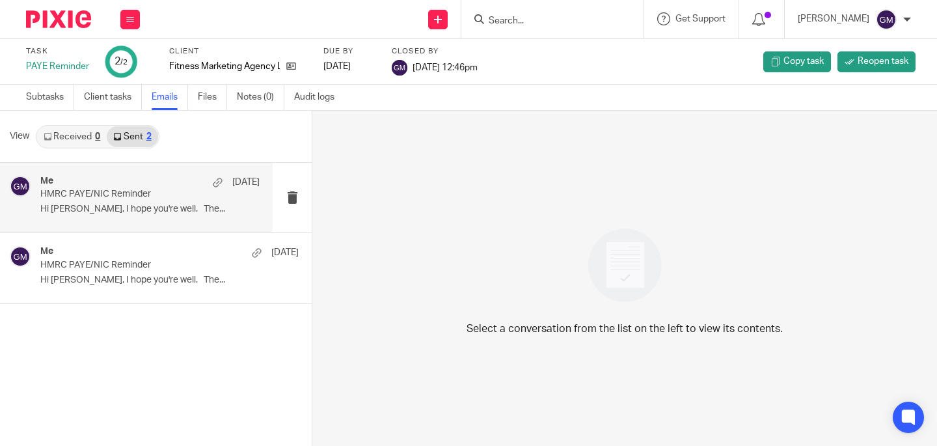
click at [145, 214] on p "Hi [PERSON_NAME], I hope you're well. The..." at bounding box center [149, 209] width 219 height 11
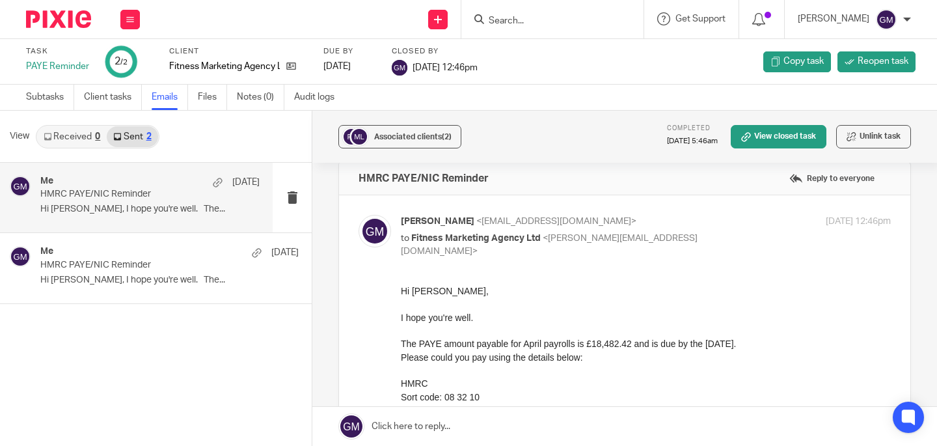
scroll to position [38, 0]
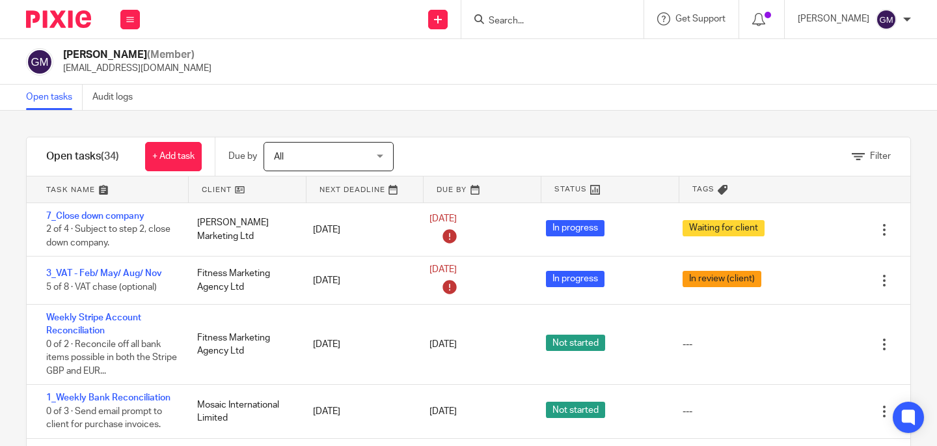
scroll to position [700, 0]
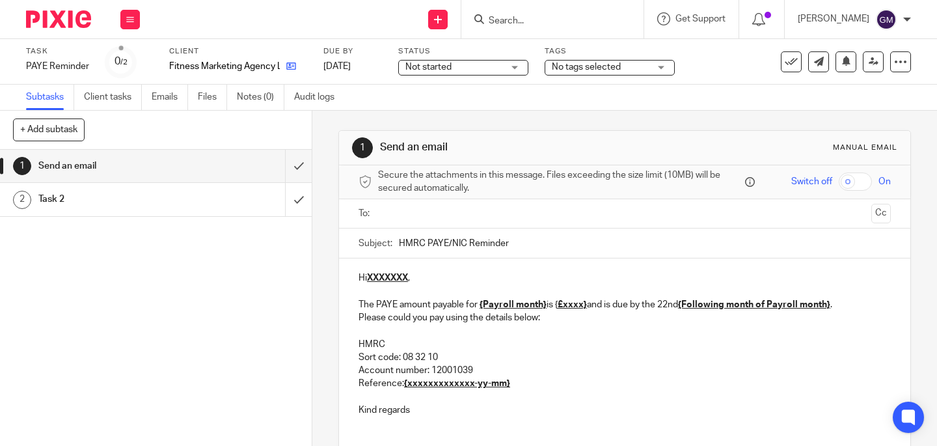
click at [284, 67] on link at bounding box center [288, 66] width 16 height 13
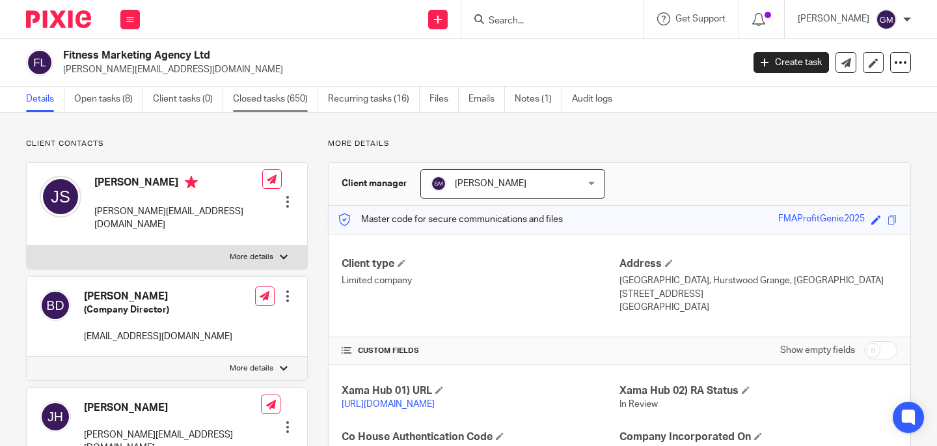
click at [266, 101] on link "Closed tasks (650)" at bounding box center [275, 99] width 85 height 25
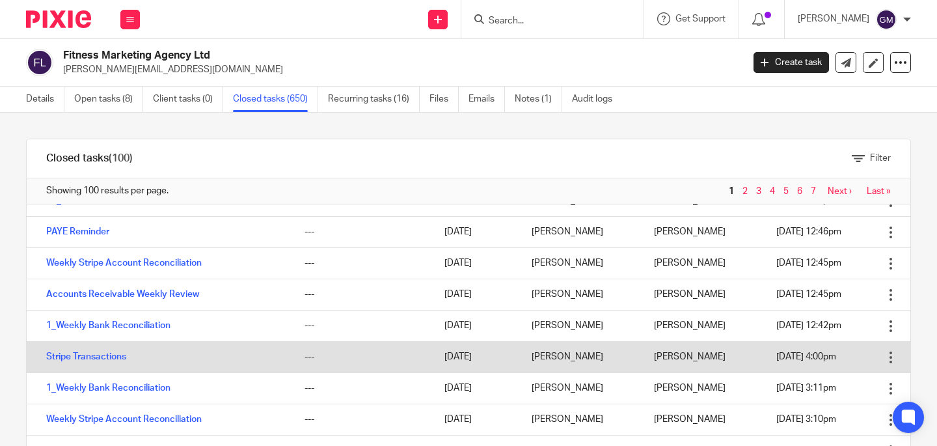
scroll to position [2132, 0]
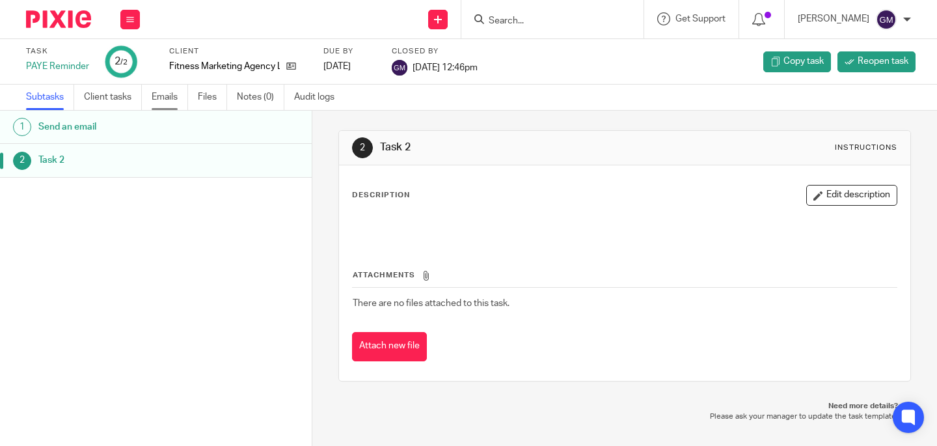
click at [182, 97] on link "Emails" at bounding box center [170, 97] width 36 height 25
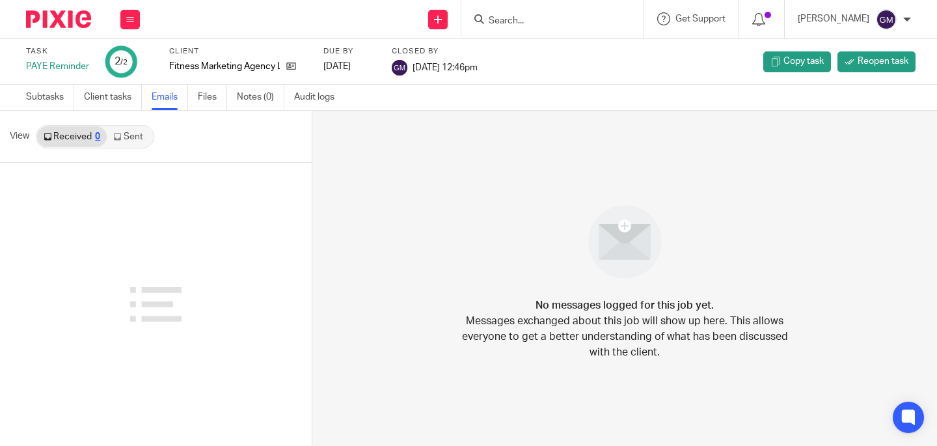
click at [130, 145] on link "Sent" at bounding box center [130, 136] width 46 height 21
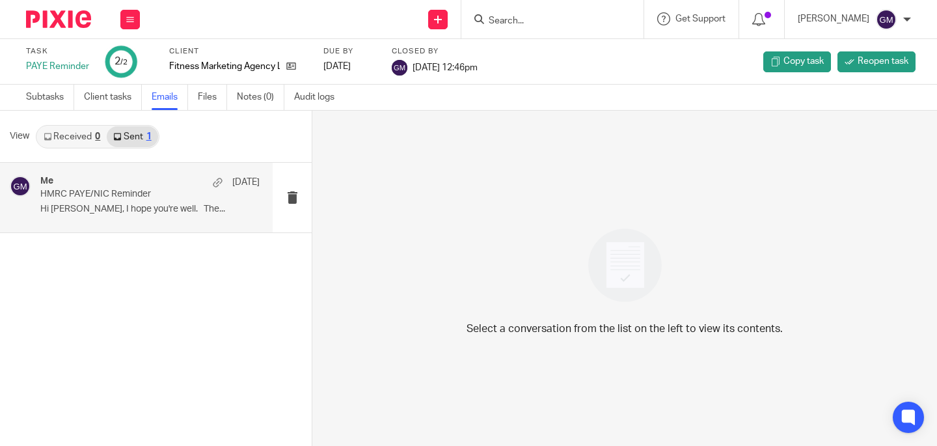
click at [137, 210] on p "Hi [PERSON_NAME], I hope you're well. The..." at bounding box center [149, 209] width 219 height 11
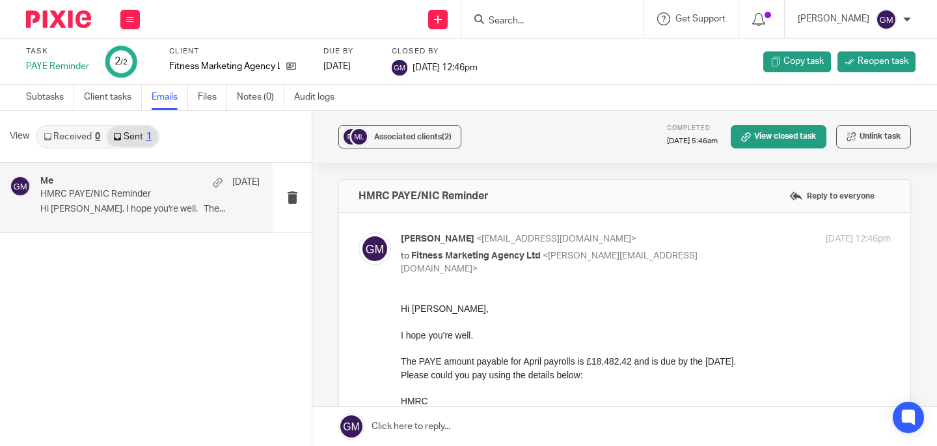
scroll to position [109, 0]
